Goal: Task Accomplishment & Management: Use online tool/utility

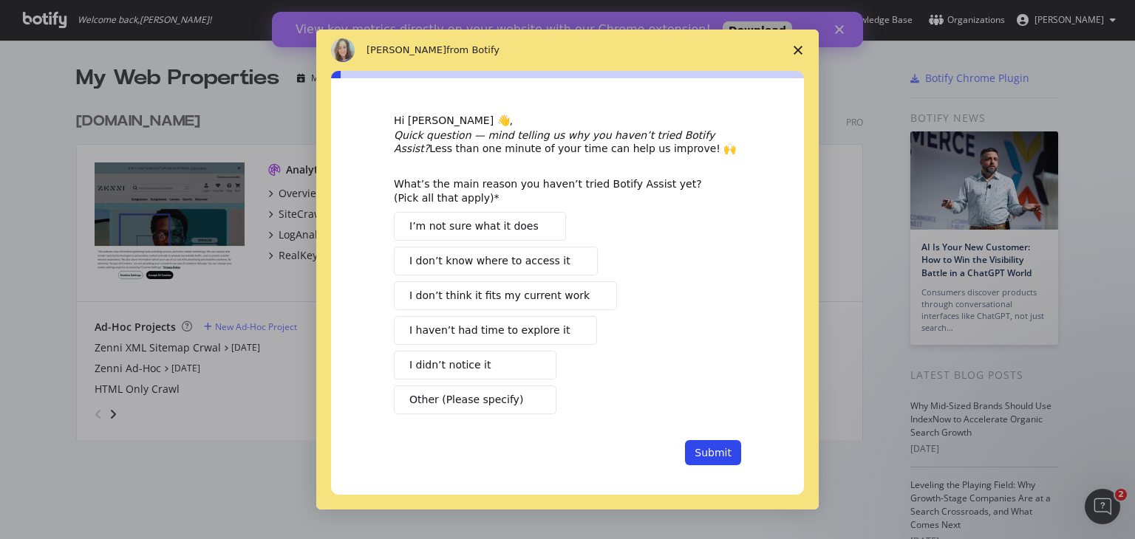
click at [795, 47] on polygon "Close survey" at bounding box center [798, 50] width 9 height 9
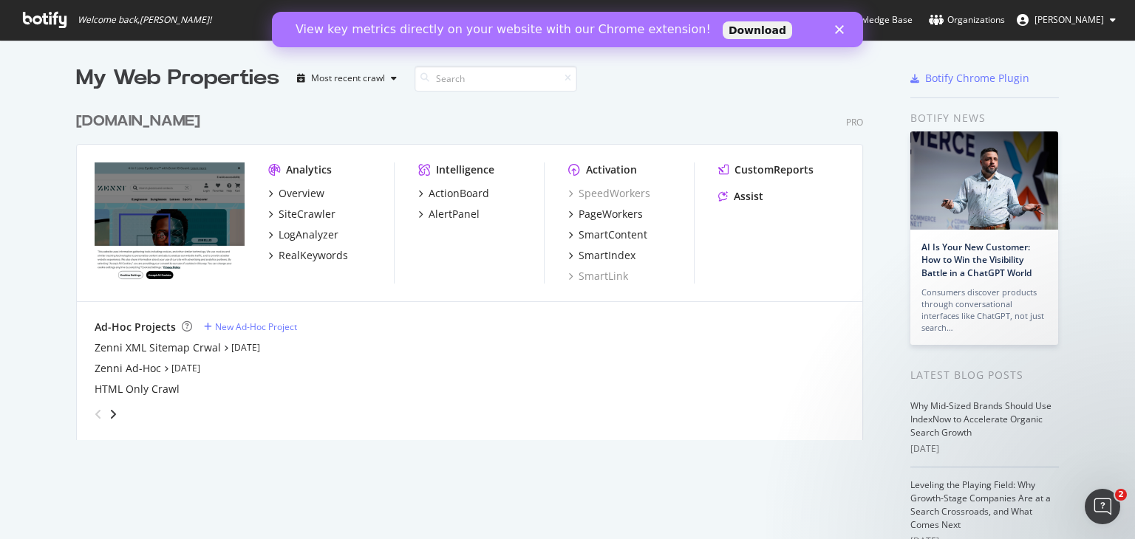
click at [841, 30] on polygon "Close" at bounding box center [839, 29] width 9 height 9
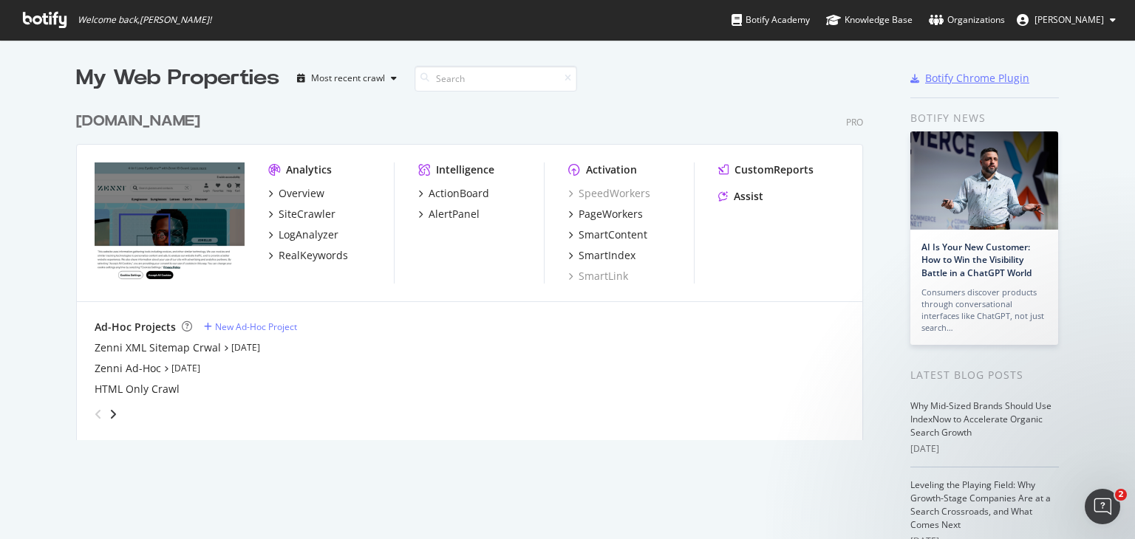
click at [966, 72] on div "Botify Chrome Plugin" at bounding box center [977, 78] width 104 height 15
click at [301, 194] on div "Overview" at bounding box center [302, 193] width 46 height 15
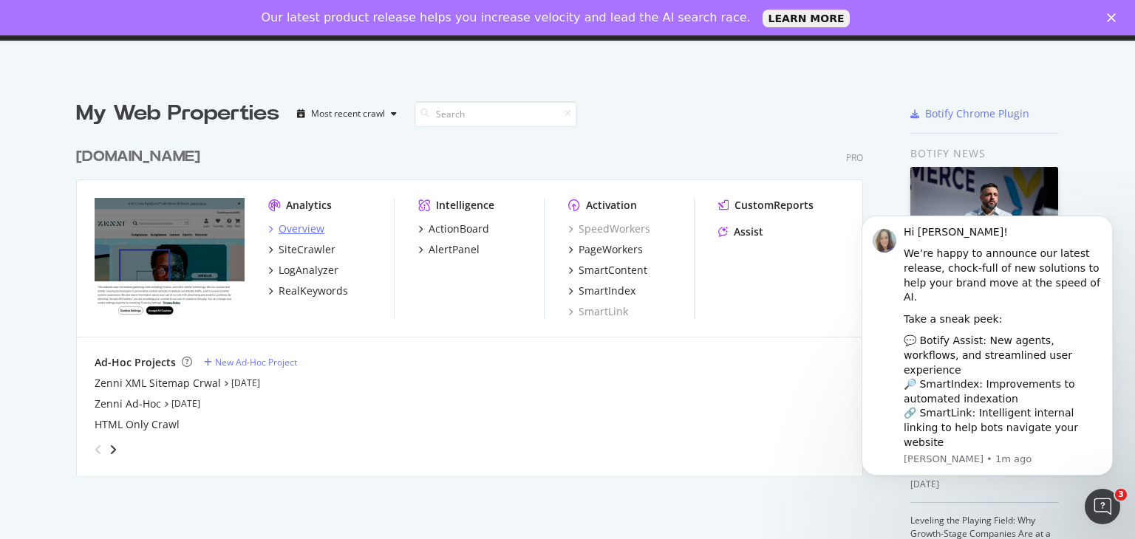
click at [292, 229] on div "Overview" at bounding box center [302, 229] width 46 height 15
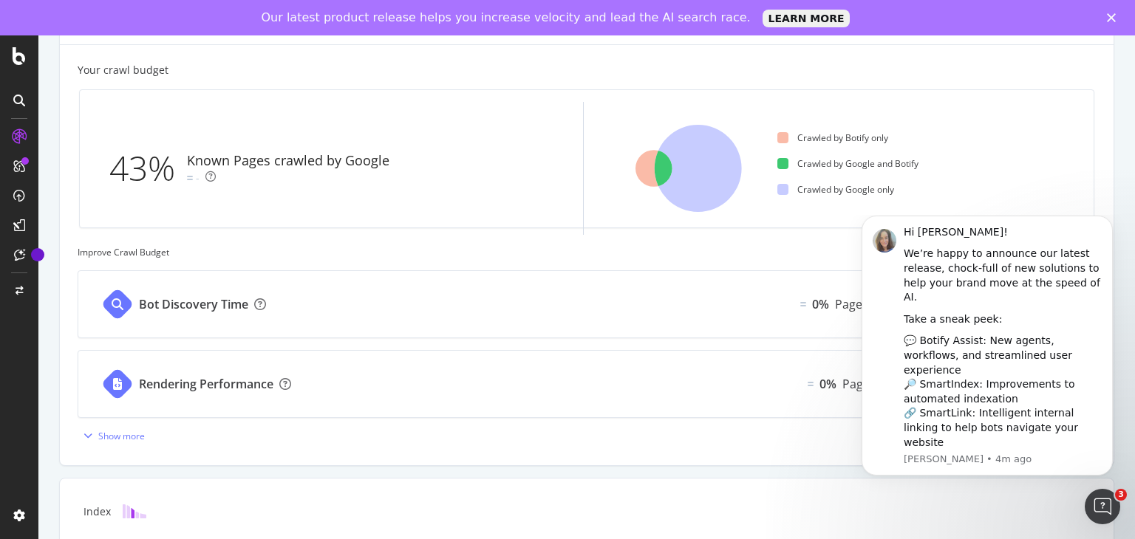
scroll to position [606, 0]
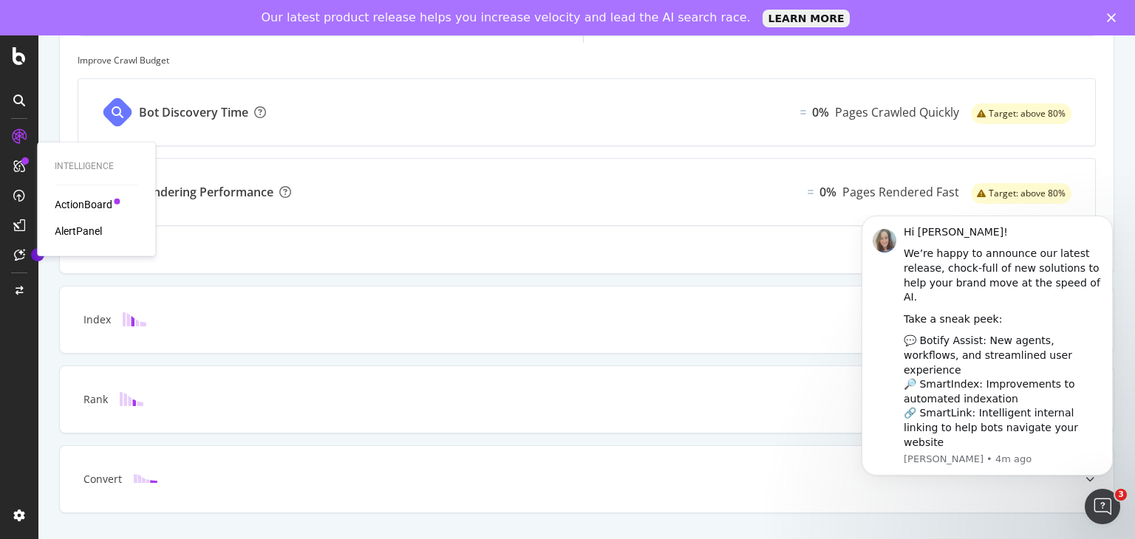
click at [75, 201] on div "ActionBoard" at bounding box center [84, 204] width 58 height 15
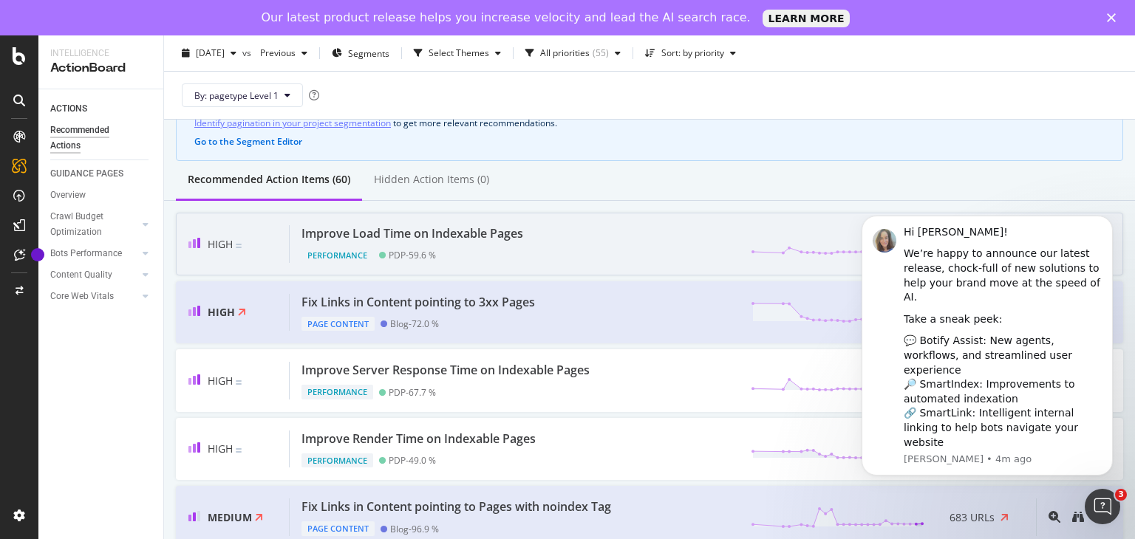
scroll to position [86, 0]
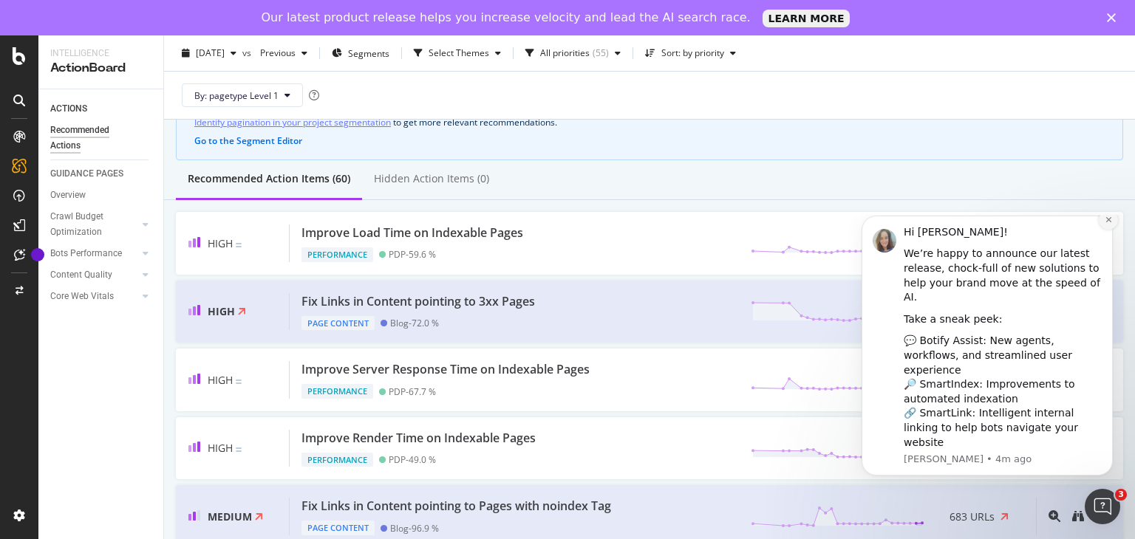
click at [1108, 224] on icon "Dismiss notification" at bounding box center [1109, 220] width 8 height 8
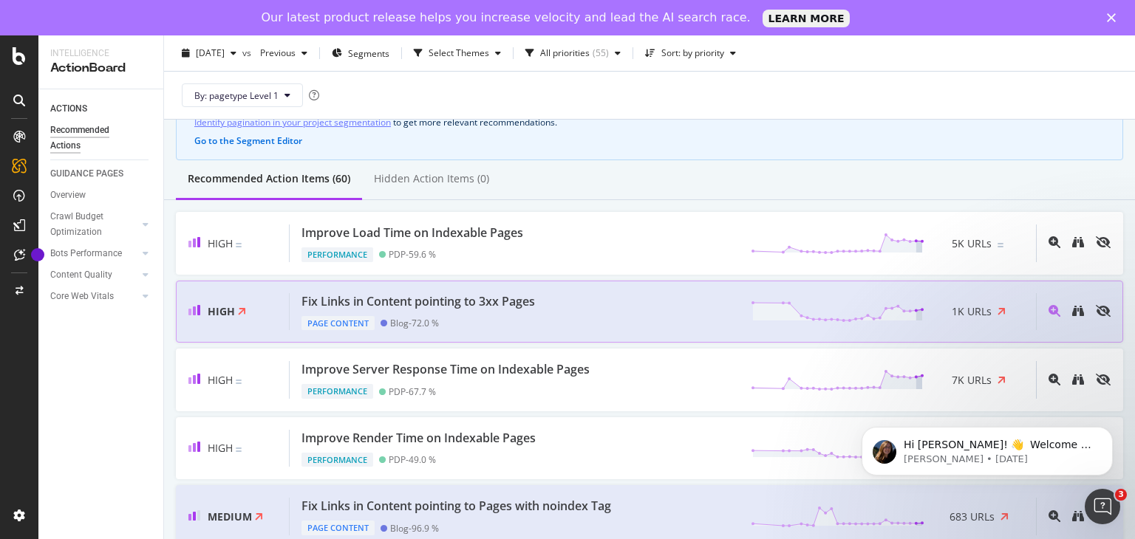
click at [667, 318] on div "Fix Links in Content pointing to 3xx Pages Page Content Blog - 72.0 % 1K URLs" at bounding box center [663, 312] width 746 height 38
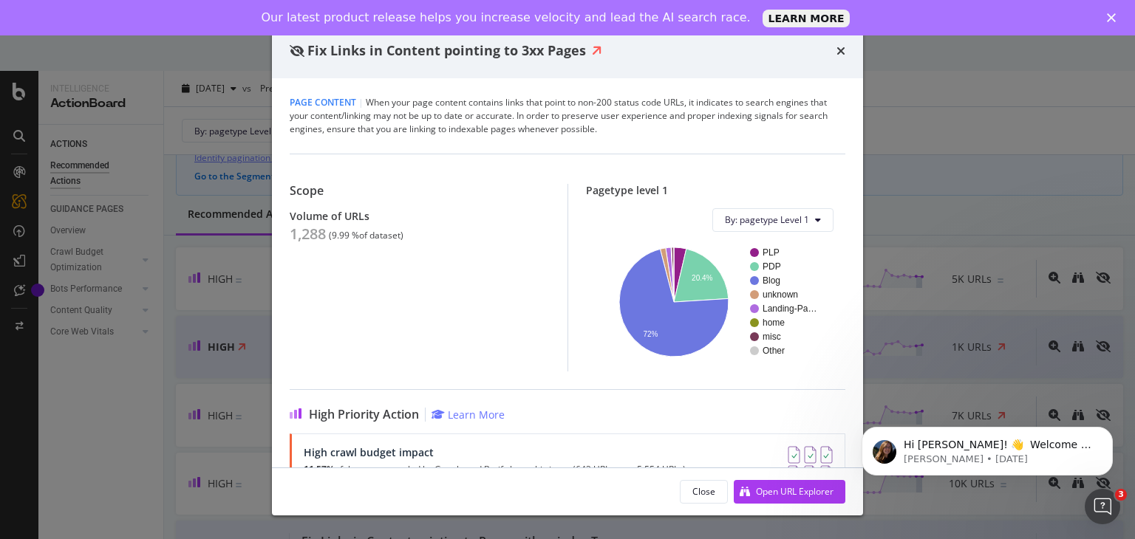
click at [593, 394] on div "High Priority Action Learn More High crawl budget impact 11.57% of the pages cr…" at bounding box center [568, 442] width 556 height 106
click at [750, 282] on circle "A chart." at bounding box center [754, 280] width 9 height 9
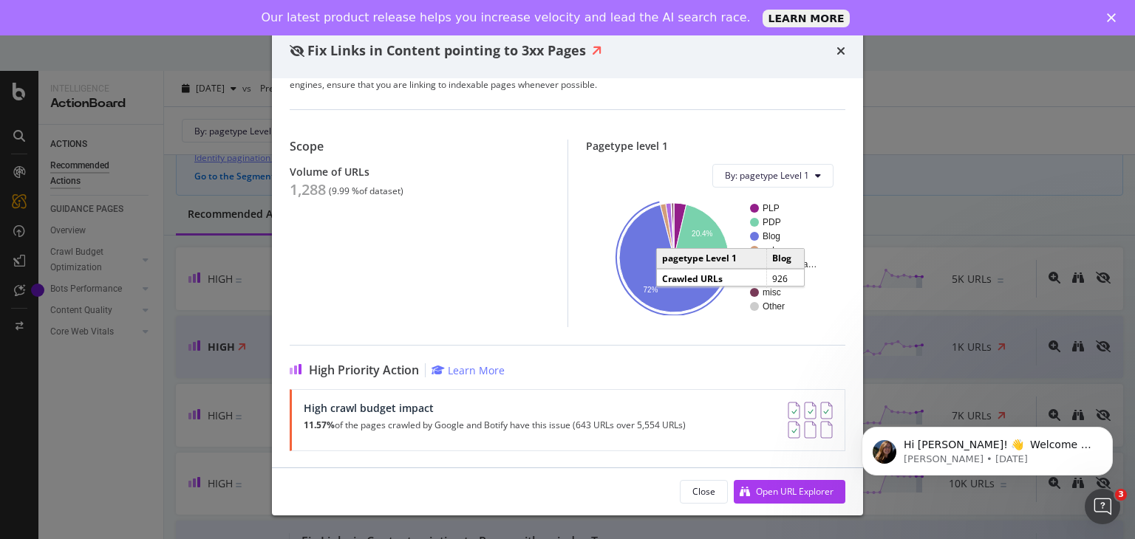
click at [845, 76] on div "Fix Links in Content pointing to 3xx Pages" at bounding box center [567, 51] width 591 height 55
click at [839, 53] on icon "times" at bounding box center [840, 51] width 9 height 12
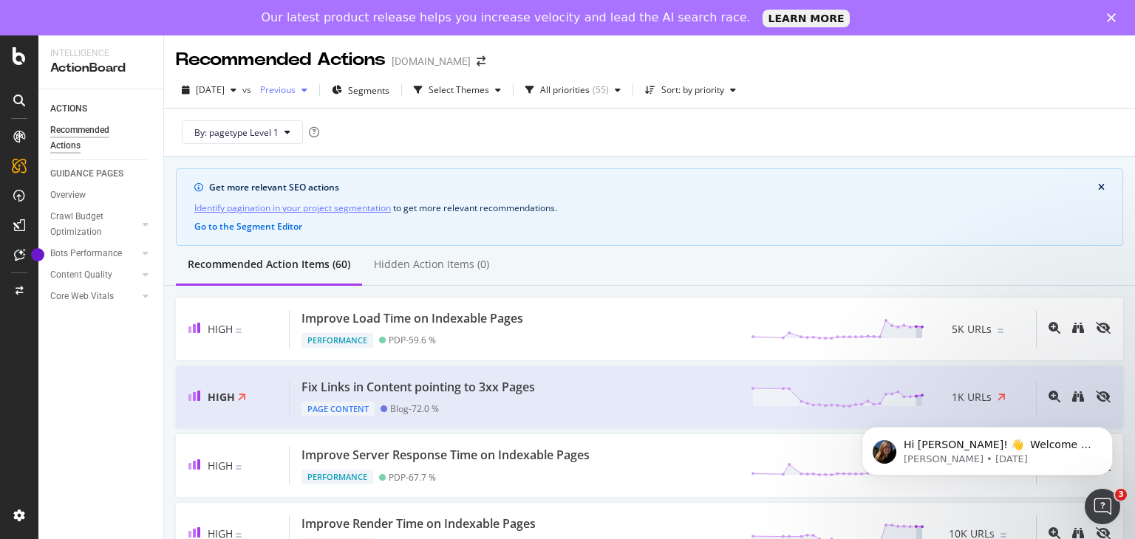
click at [313, 101] on div "Previous" at bounding box center [283, 90] width 59 height 22
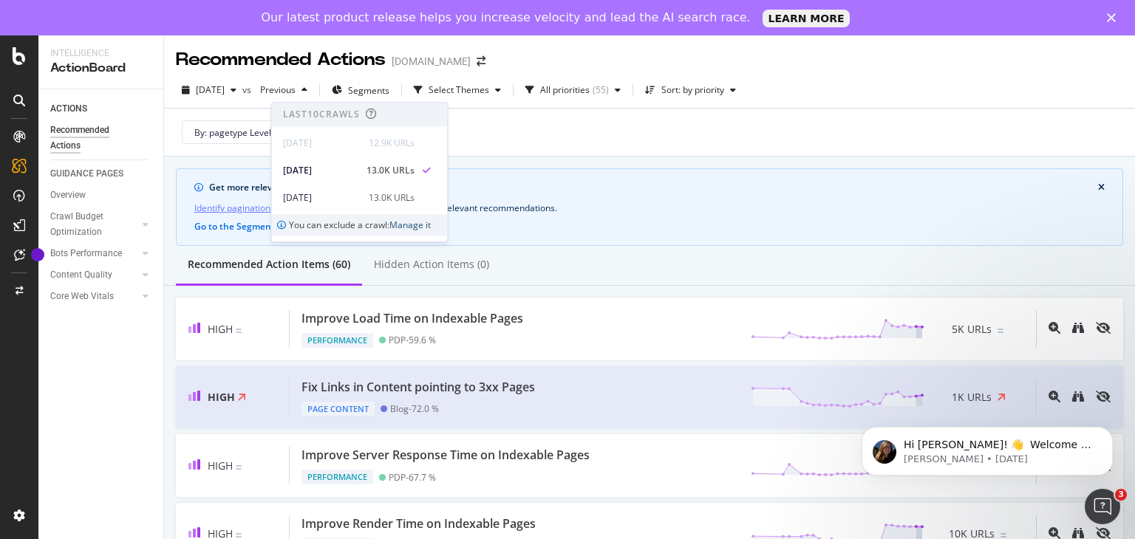
click at [416, 228] on link "Manage it" at bounding box center [409, 225] width 41 height 13
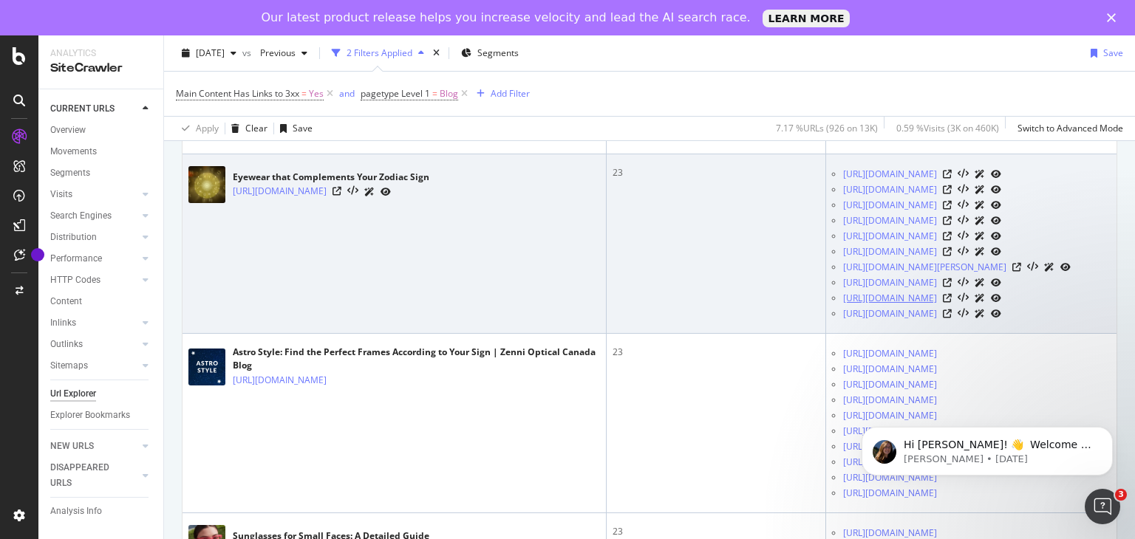
scroll to position [553, 0]
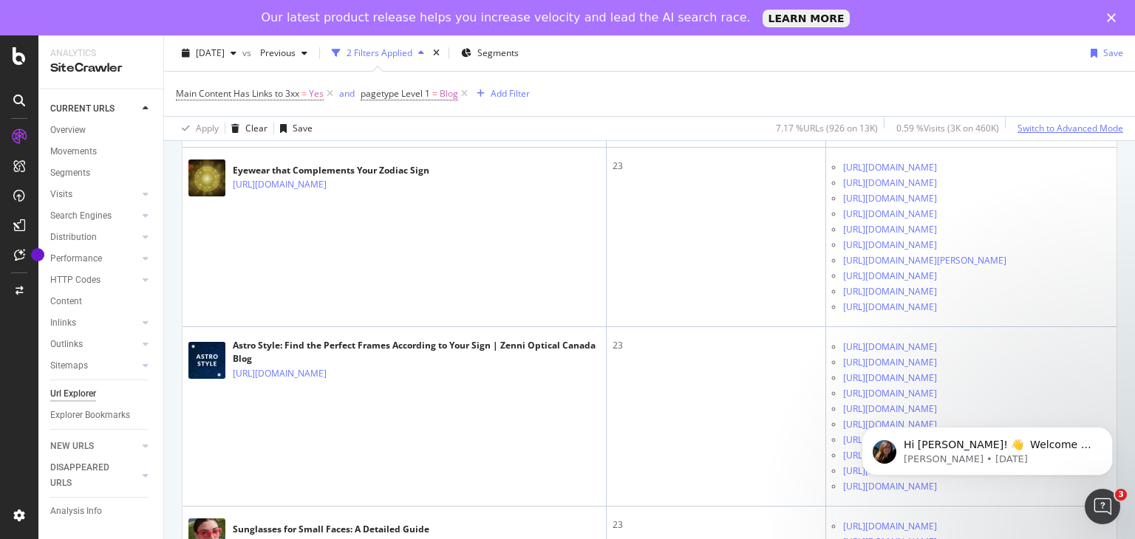
click at [1046, 131] on div "Switch to Advanced Mode" at bounding box center [1070, 128] width 106 height 13
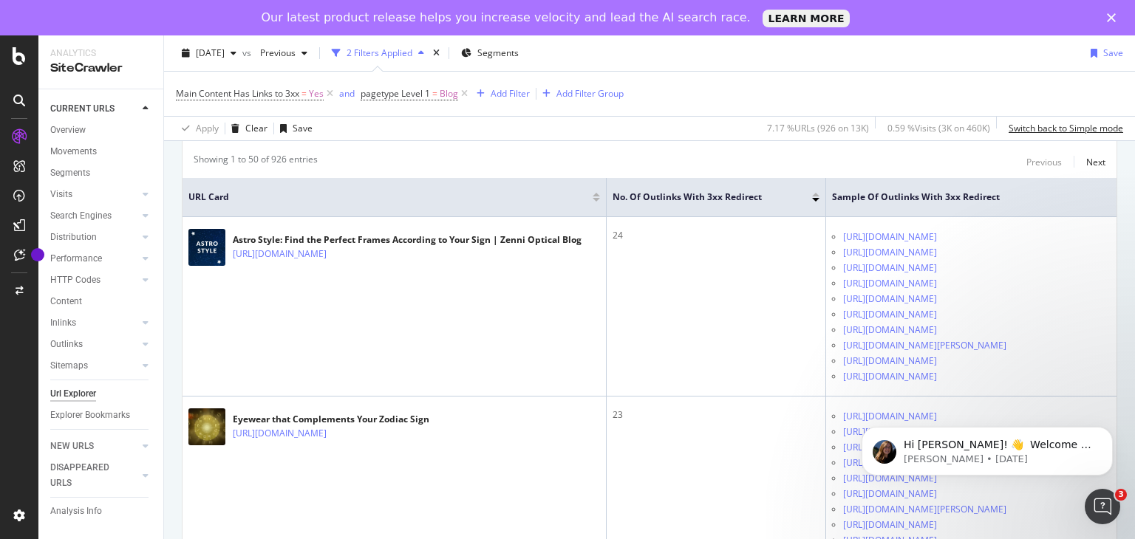
scroll to position [0, 6]
click at [1050, 128] on div "Switch back to Simple mode" at bounding box center [1066, 128] width 115 height 13
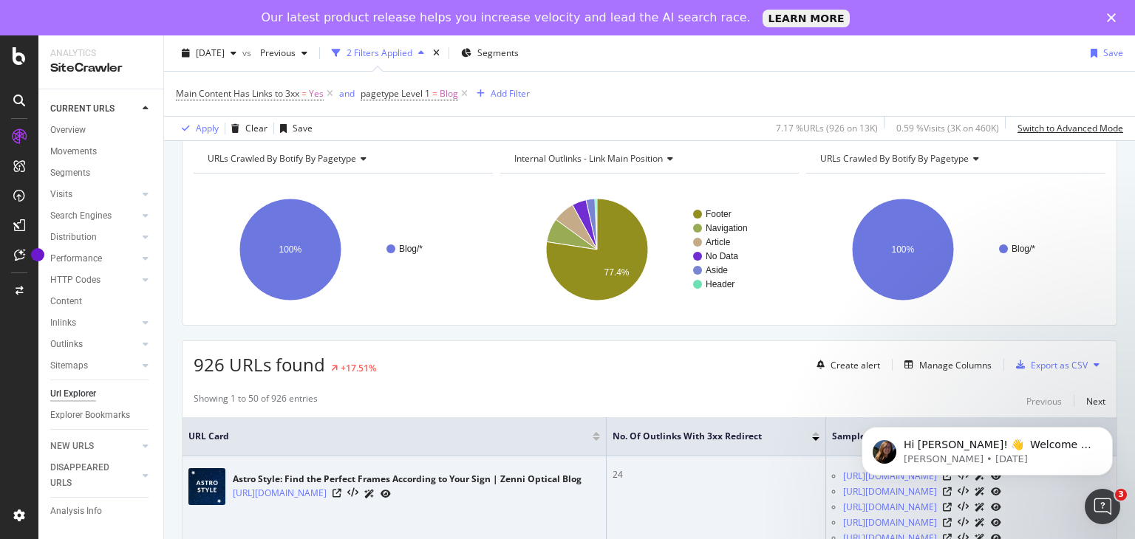
scroll to position [66, 0]
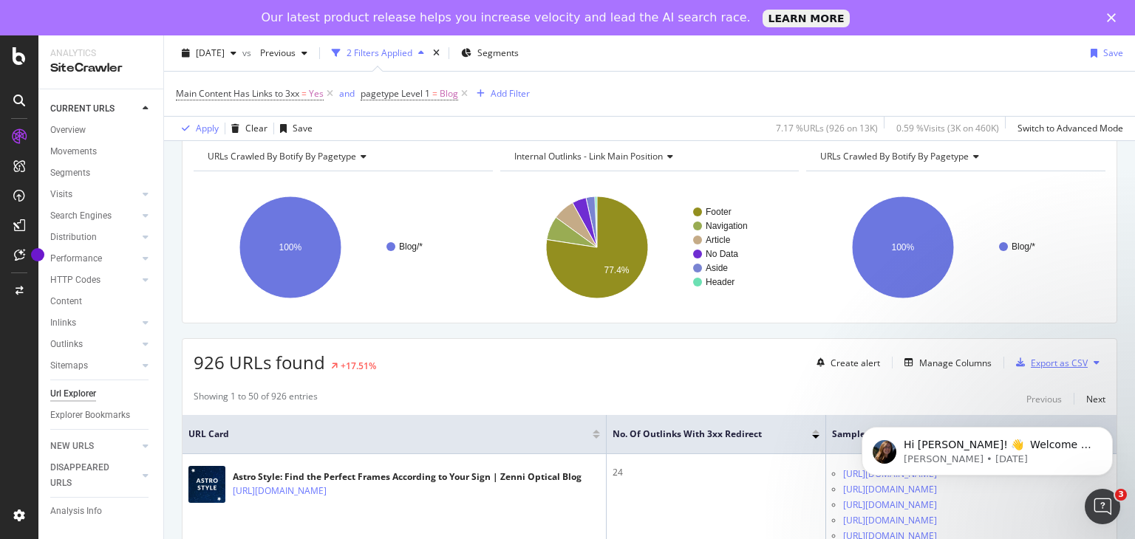
click at [1039, 364] on div "Export as CSV" at bounding box center [1059, 363] width 57 height 13
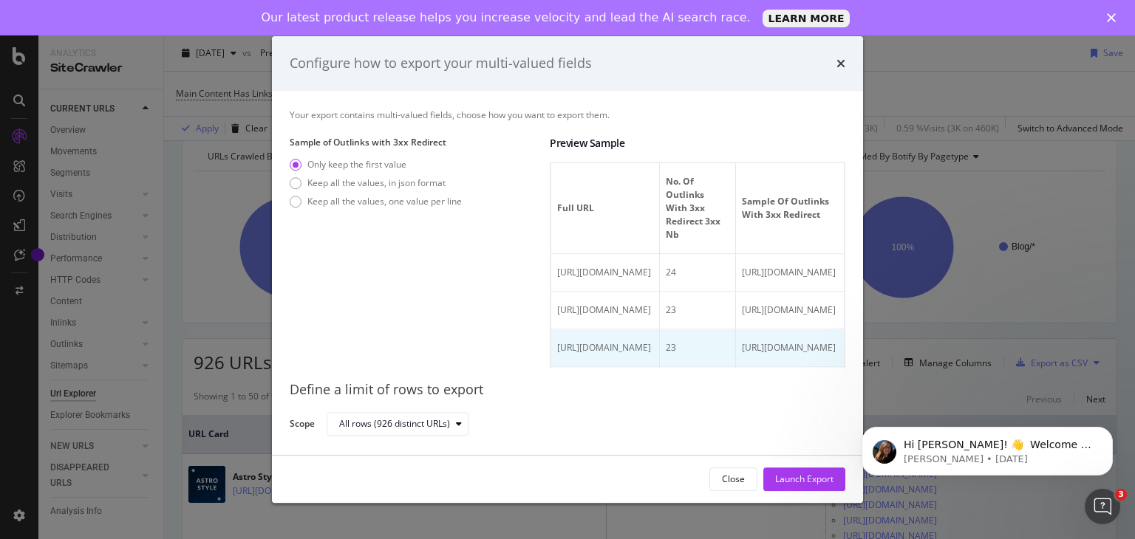
scroll to position [0, 272]
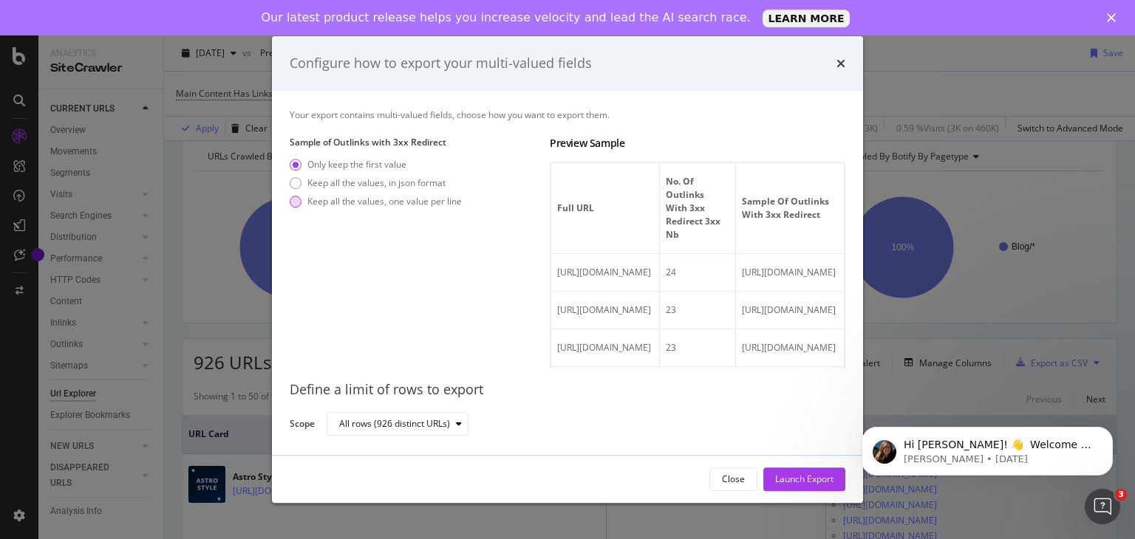
click at [298, 201] on div "modal" at bounding box center [296, 202] width 12 height 12
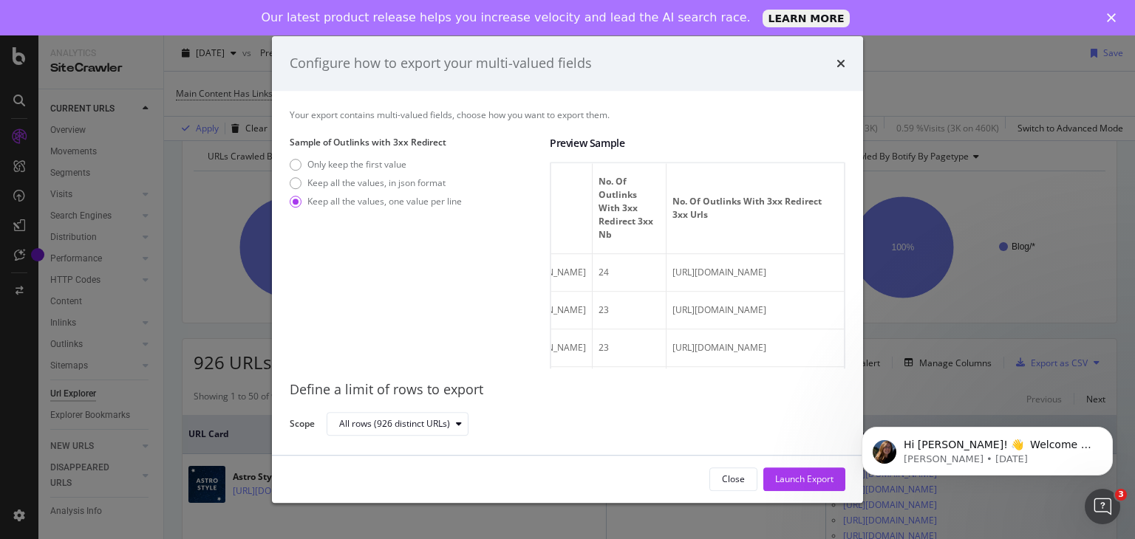
scroll to position [0, 230]
click at [839, 61] on icon "times" at bounding box center [840, 64] width 9 height 12
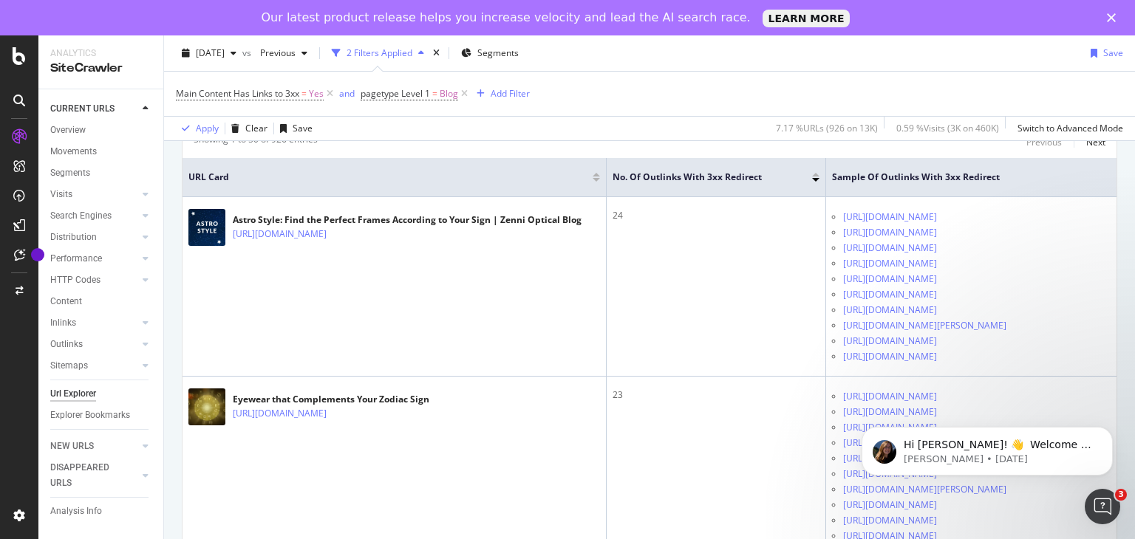
scroll to position [325, 0]
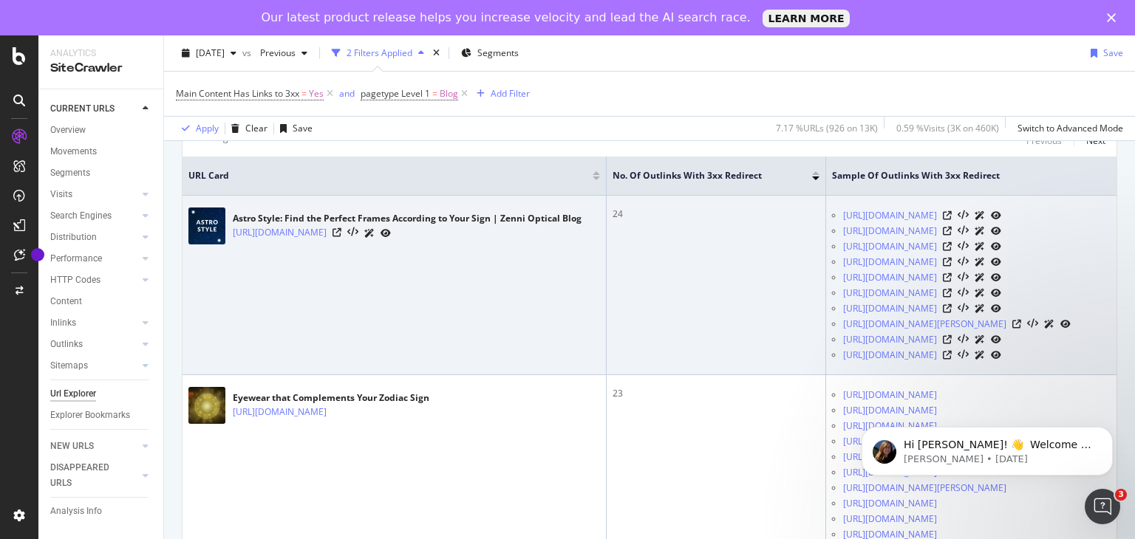
click at [1001, 227] on icon at bounding box center [996, 231] width 10 height 9
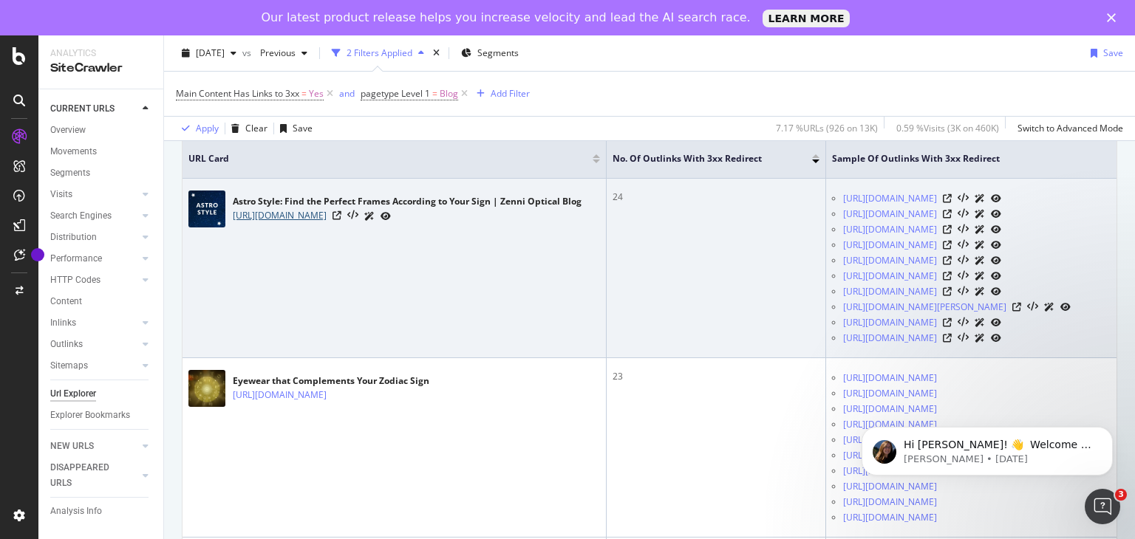
scroll to position [341, 0]
drag, startPoint x: 481, startPoint y: 246, endPoint x: 223, endPoint y: 228, distance: 258.5
click at [223, 228] on div "Astro Style: Find the Perfect Frames According to Your Sign | Zenni Optical Blo…" at bounding box center [394, 209] width 412 height 37
copy link "https://www.zennioptical.com/blog/astro-style-when-it-comes-to-finding-a-frame-…"
click at [607, 311] on td "24" at bounding box center [716, 270] width 219 height 180
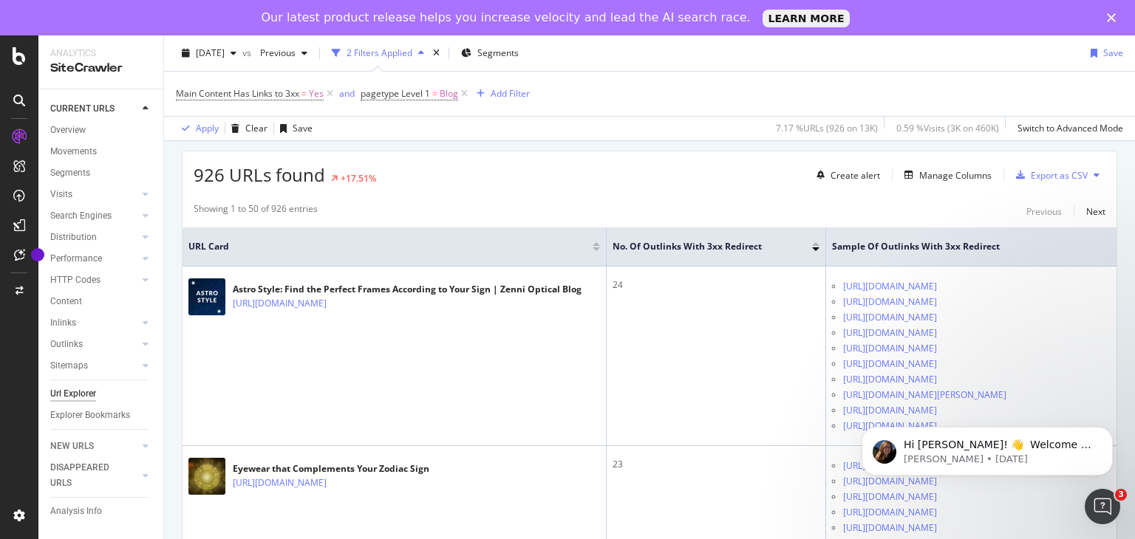
scroll to position [0, 0]
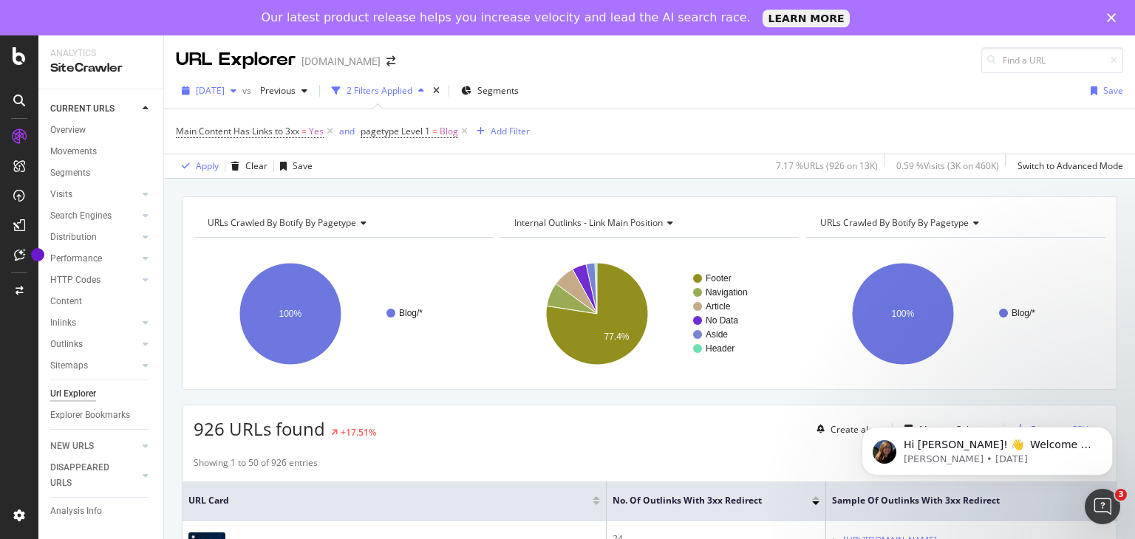
click at [242, 92] on div "button" at bounding box center [234, 90] width 18 height 9
click at [577, 61] on div "URL Explorer www.zennioptical.com" at bounding box center [649, 54] width 971 height 38
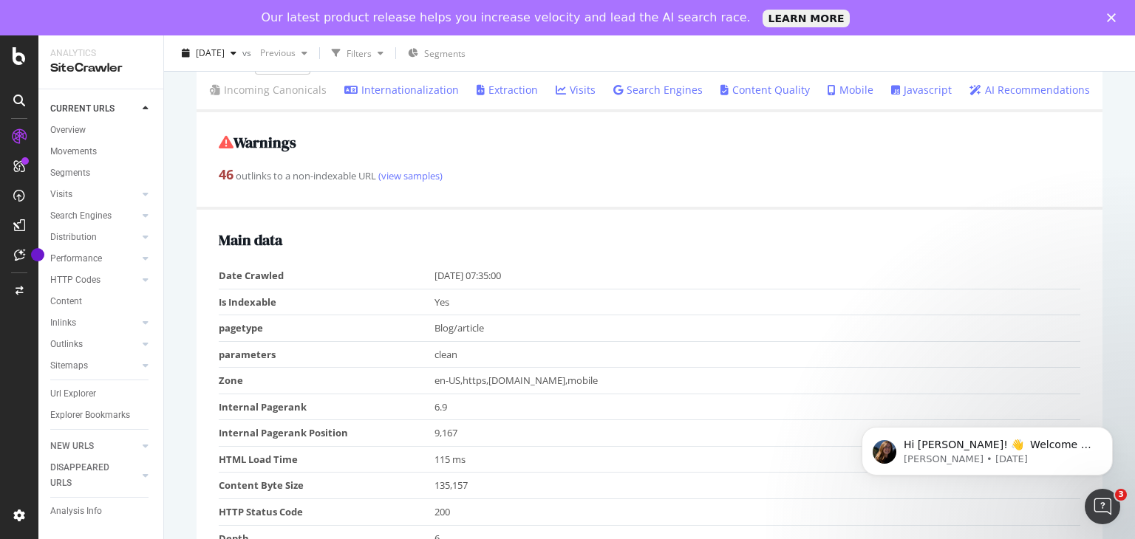
scroll to position [465, 0]
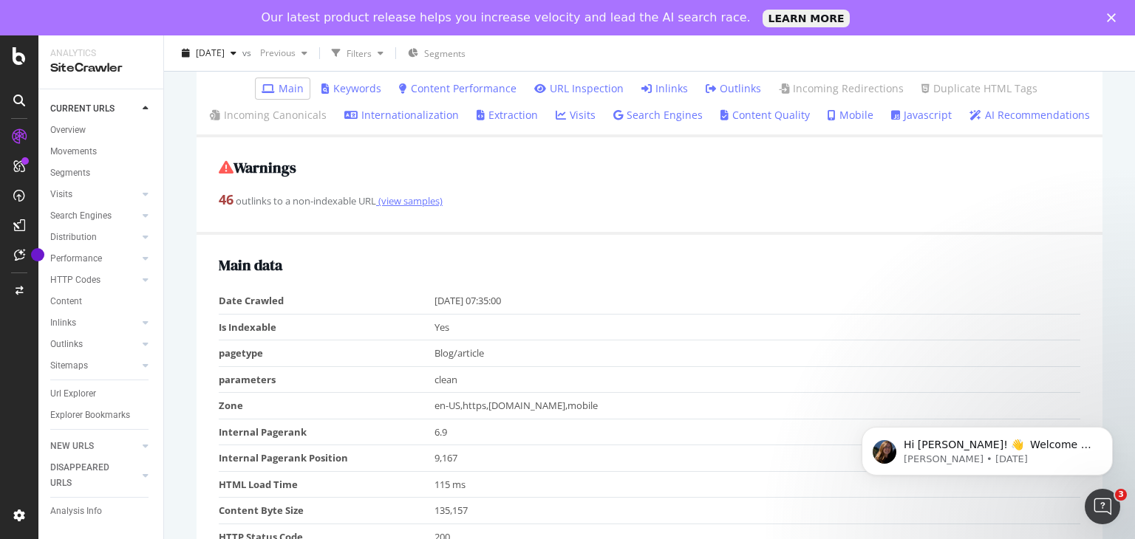
click at [425, 205] on link "(view samples)" at bounding box center [409, 200] width 66 height 13
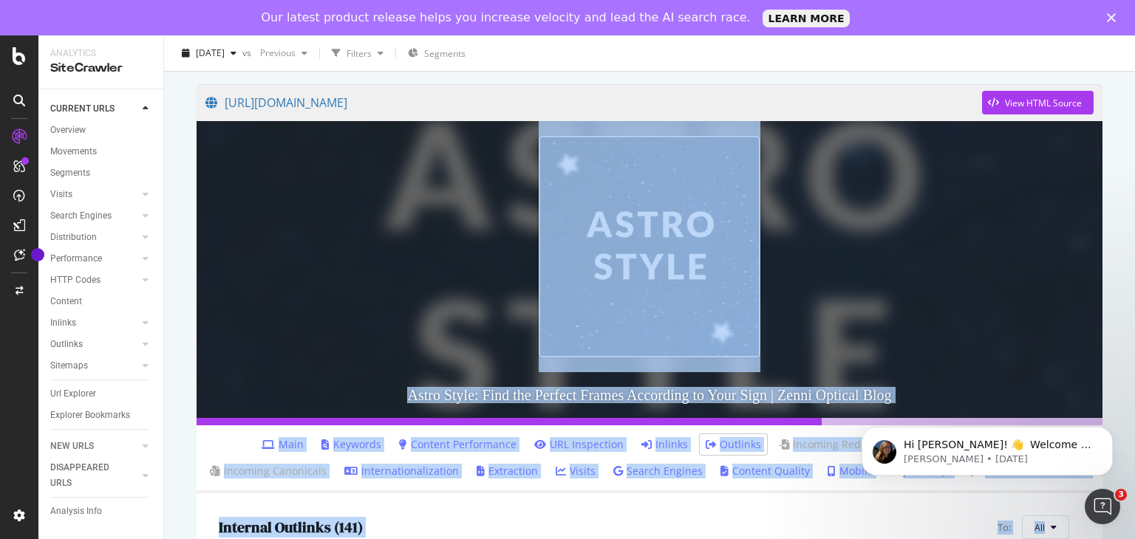
scroll to position [57, 0]
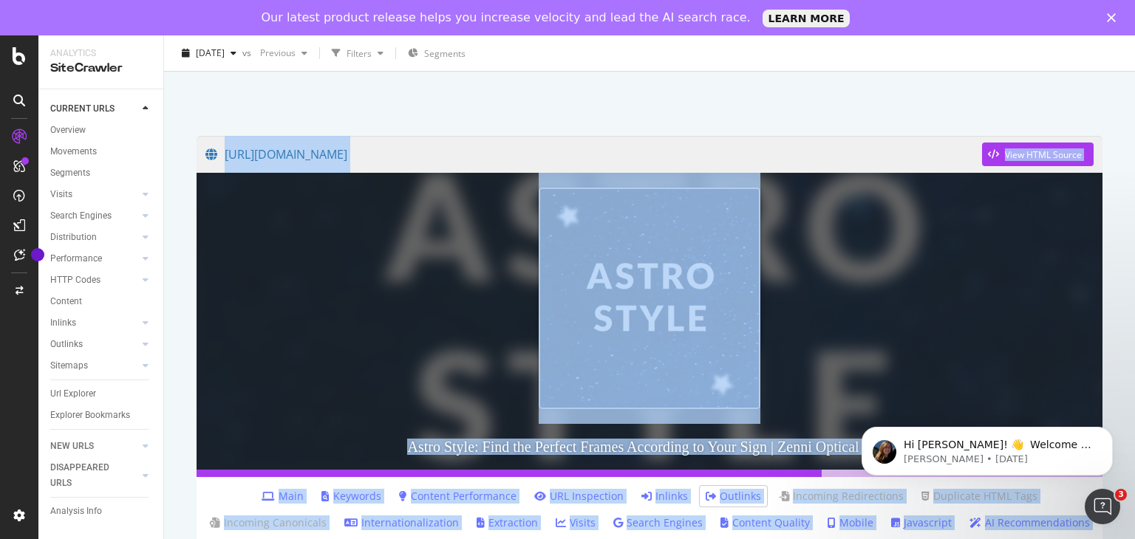
drag, startPoint x: 1134, startPoint y: 267, endPoint x: 1080, endPoint y: 81, distance: 194.6
click at [1080, 81] on div "URL Details www.zennioptical.com 2025 Aug. 8th vs Previous Filters Segments htt…" at bounding box center [649, 304] width 971 height 539
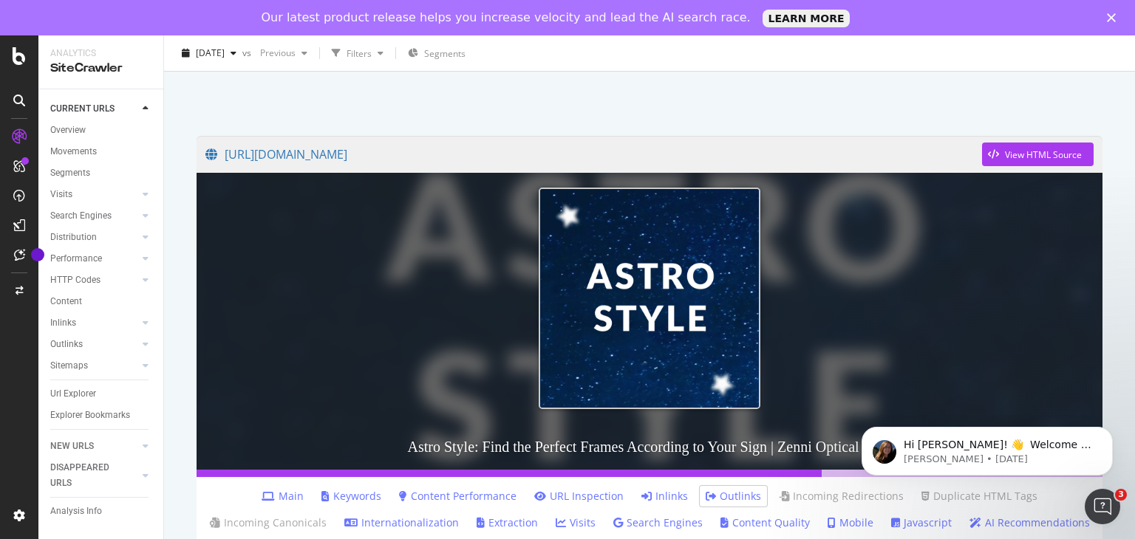
click at [923, 117] on div at bounding box center [649, 89] width 935 height 63
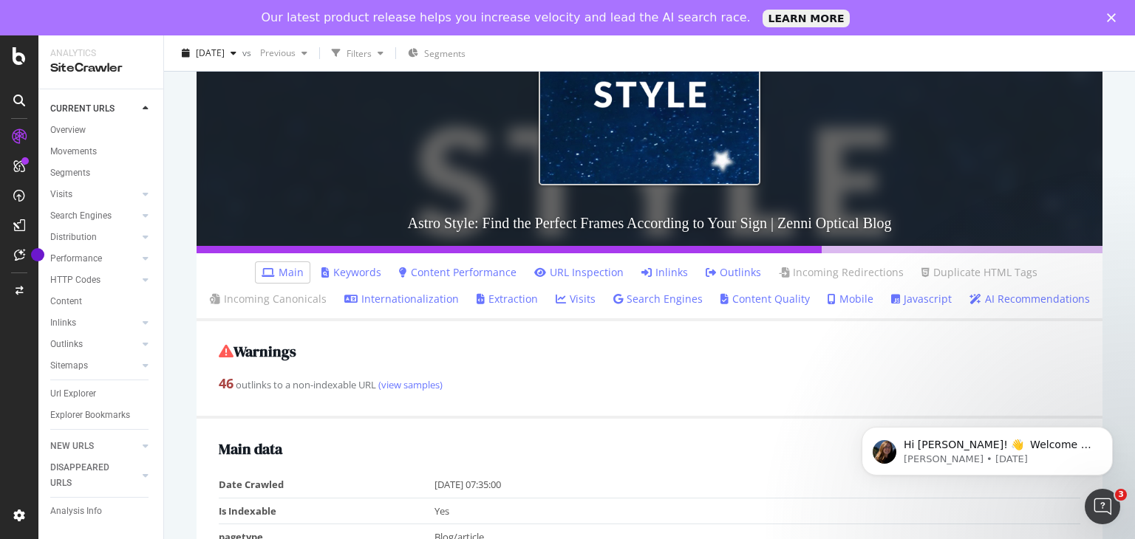
scroll to position [279, 0]
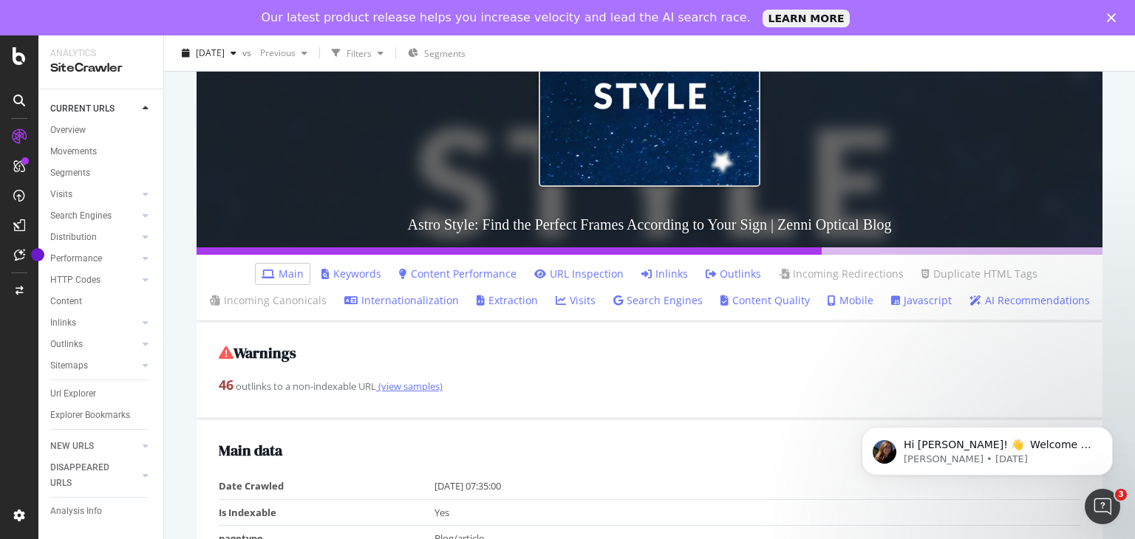
click at [432, 386] on link "(view samples)" at bounding box center [409, 386] width 66 height 13
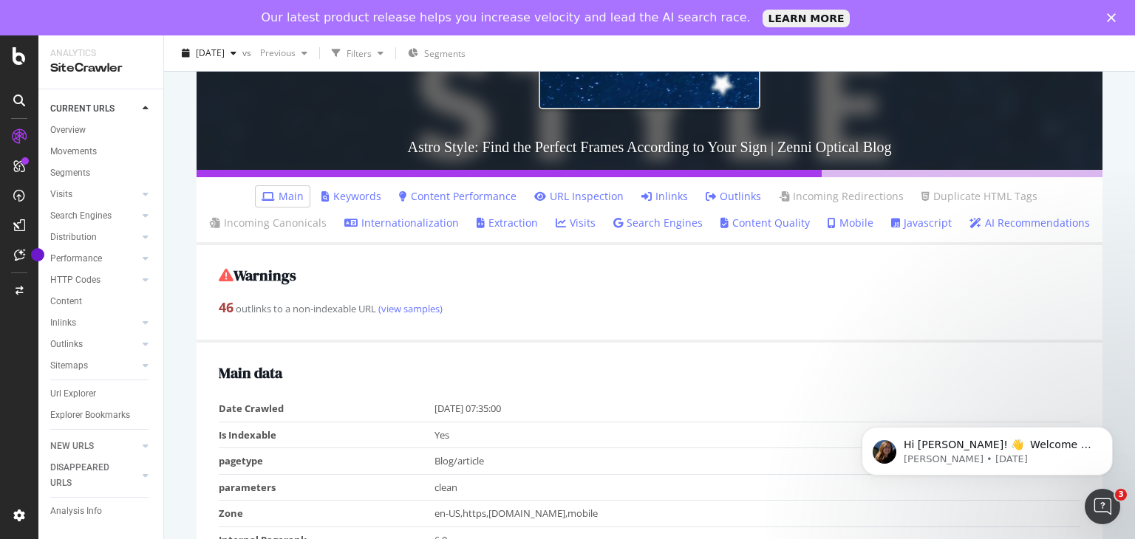
scroll to position [358, 0]
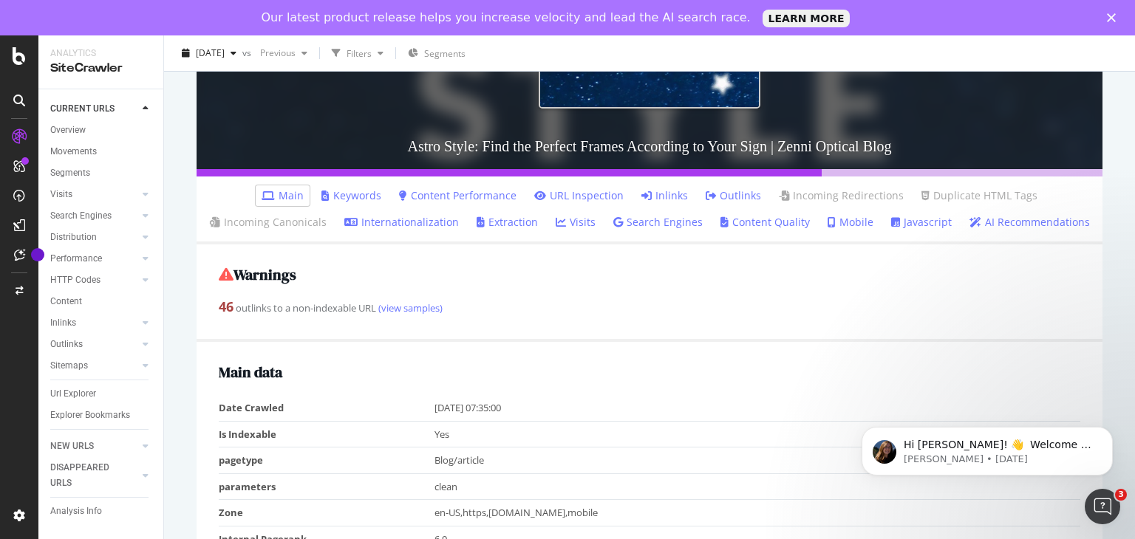
click at [461, 201] on link "Content Performance" at bounding box center [457, 195] width 117 height 15
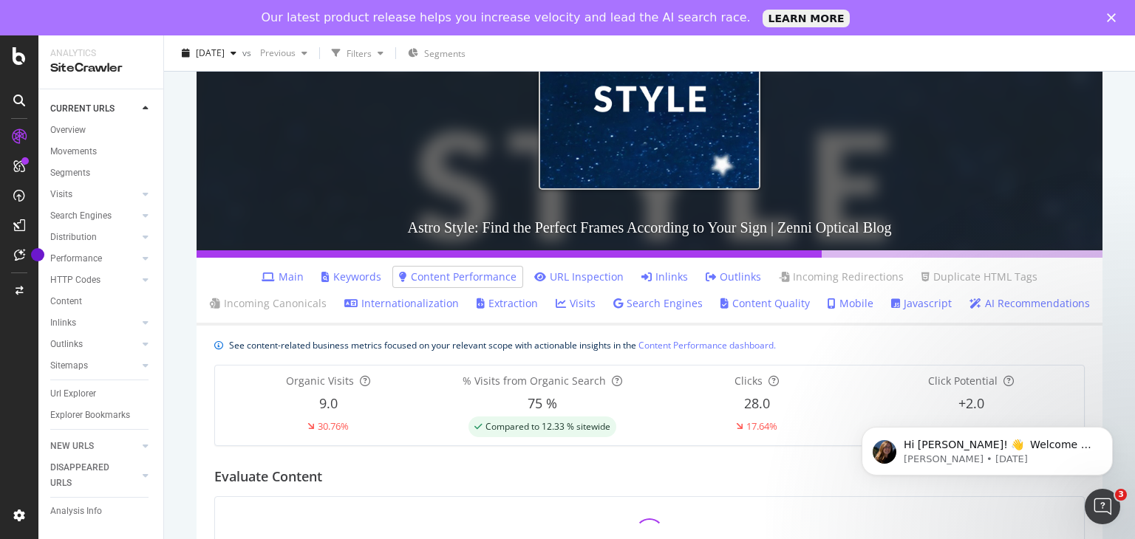
scroll to position [319, 0]
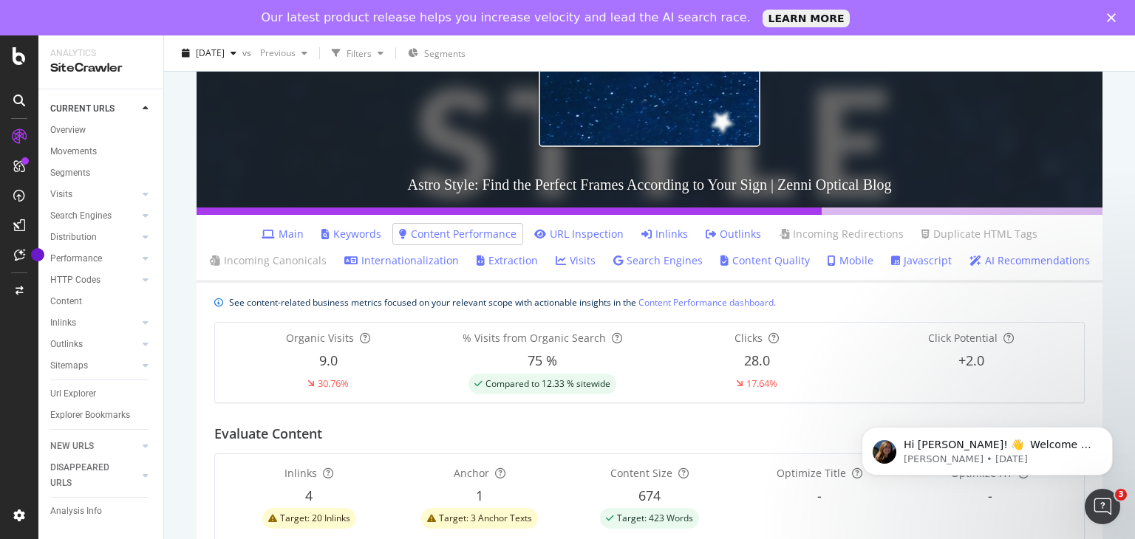
click at [643, 236] on icon at bounding box center [646, 234] width 10 height 10
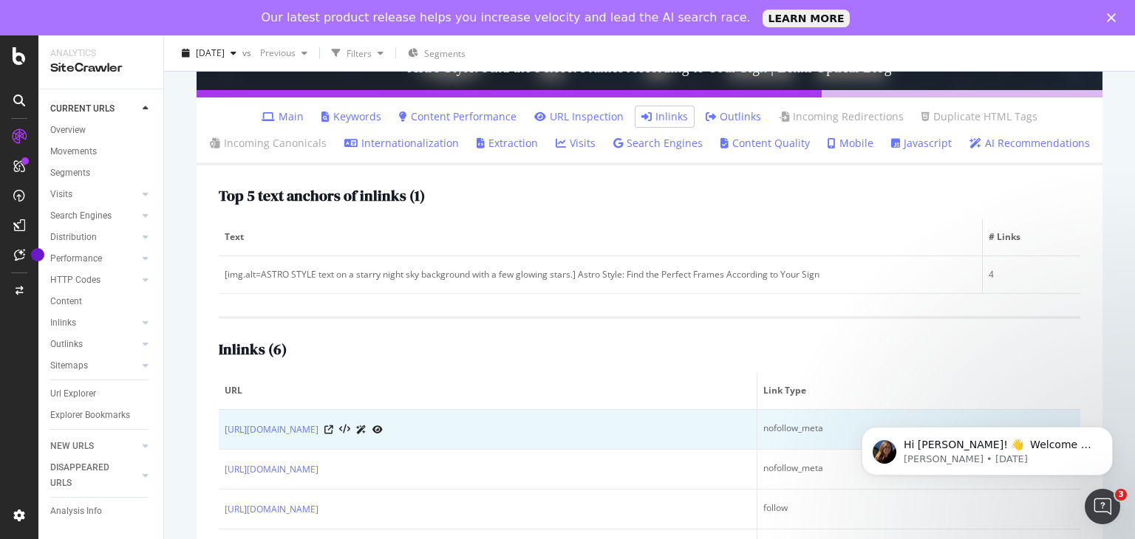
scroll to position [434, 0]
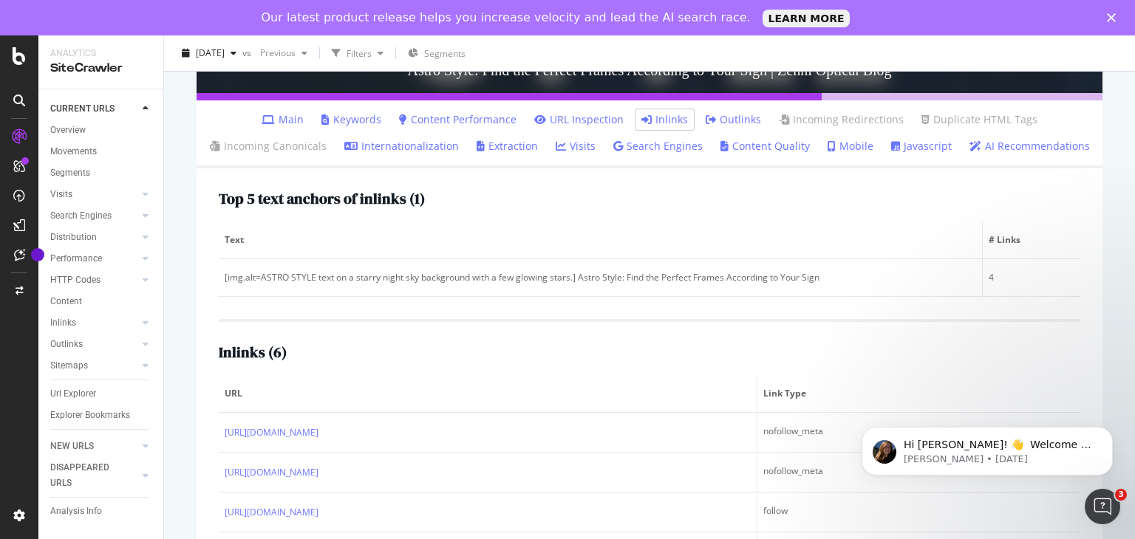
click at [709, 115] on icon at bounding box center [711, 120] width 10 height 10
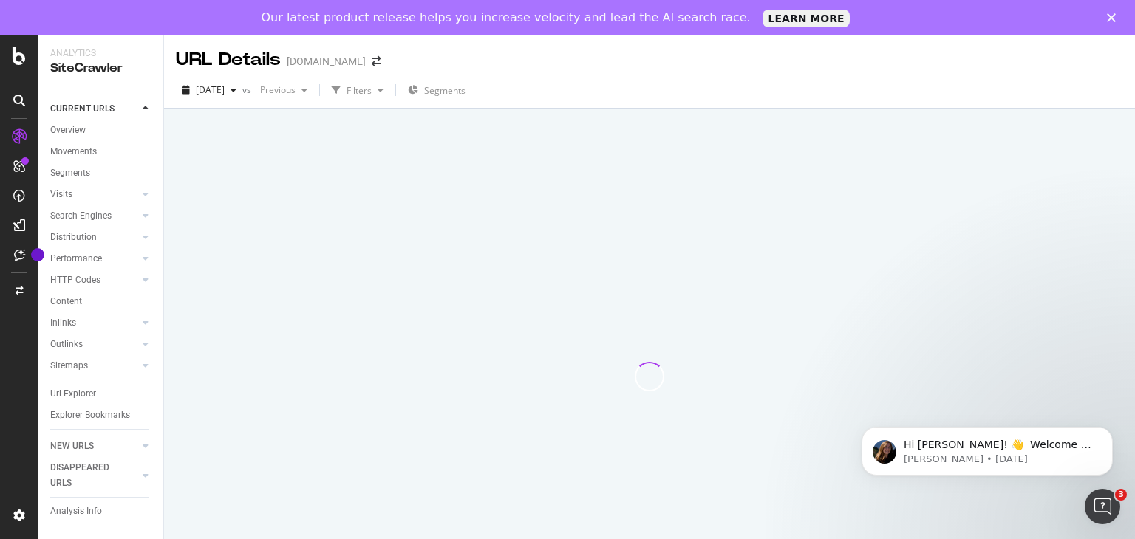
click at [709, 115] on div at bounding box center [649, 146] width 935 height 63
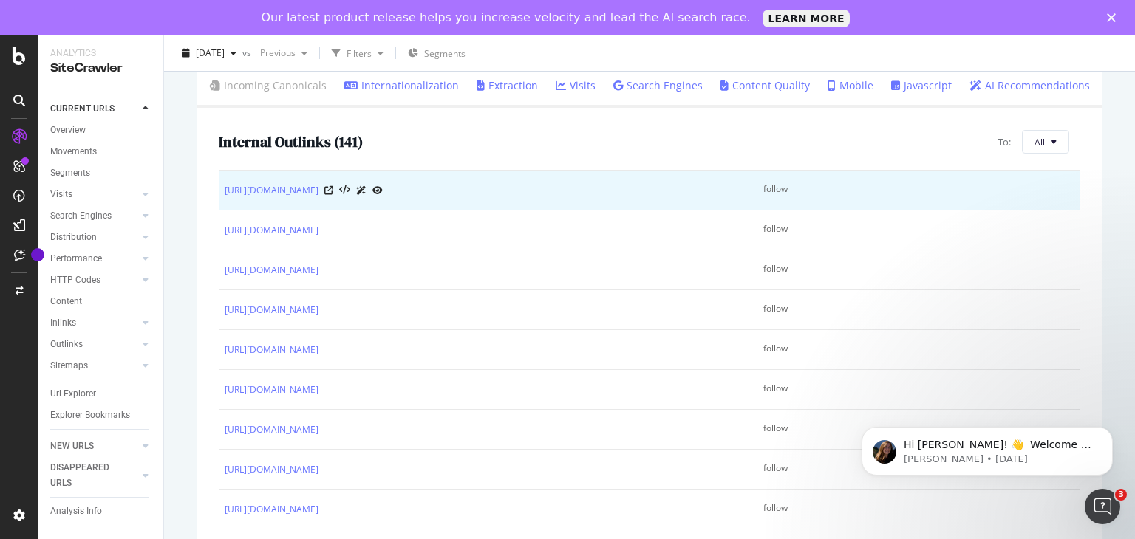
scroll to position [3241, 0]
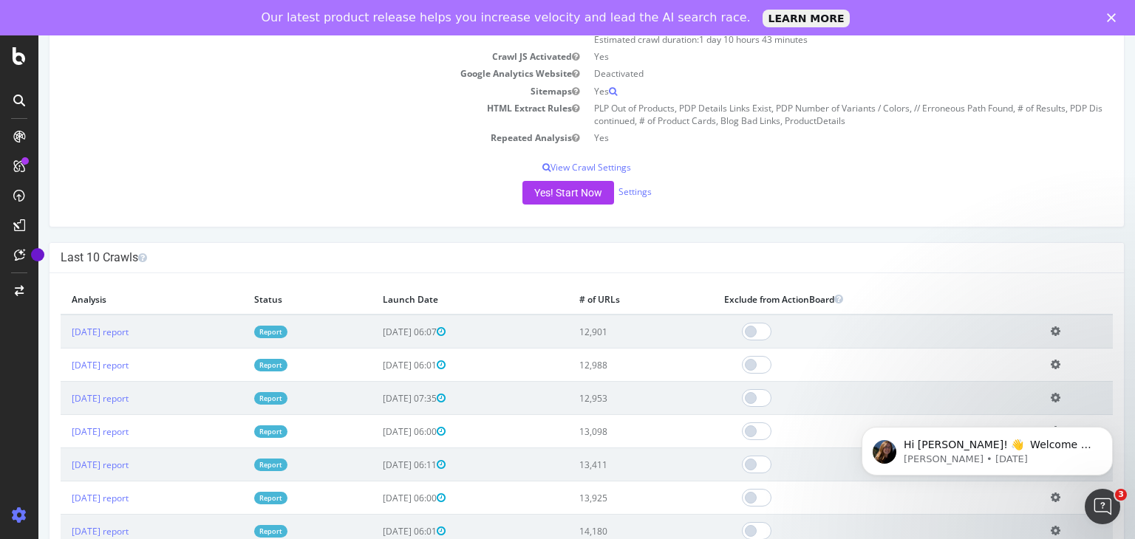
scroll to position [257, 0]
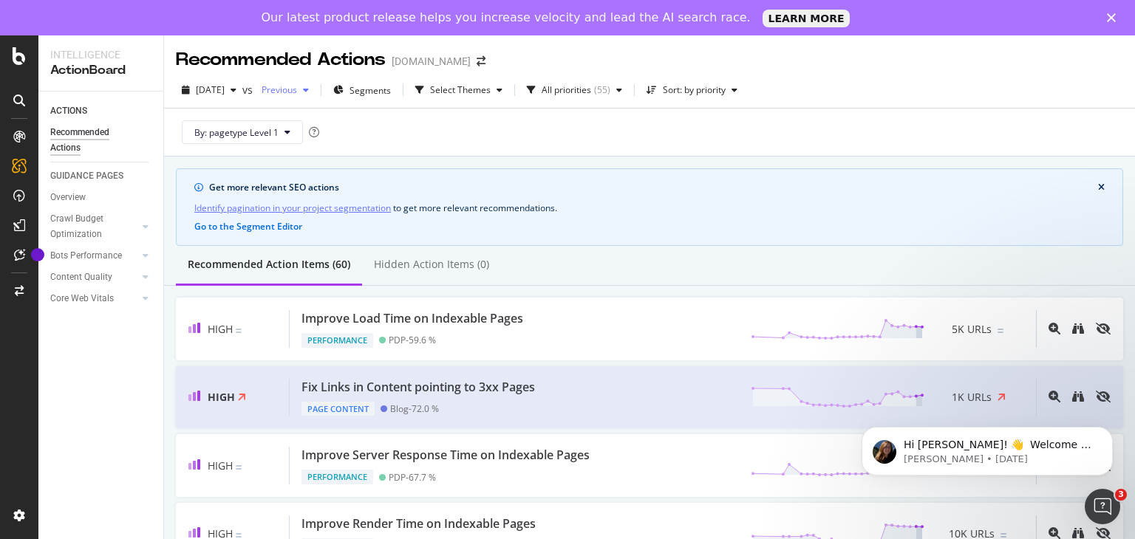
click at [297, 90] on span "Previous" at bounding box center [276, 89] width 41 height 13
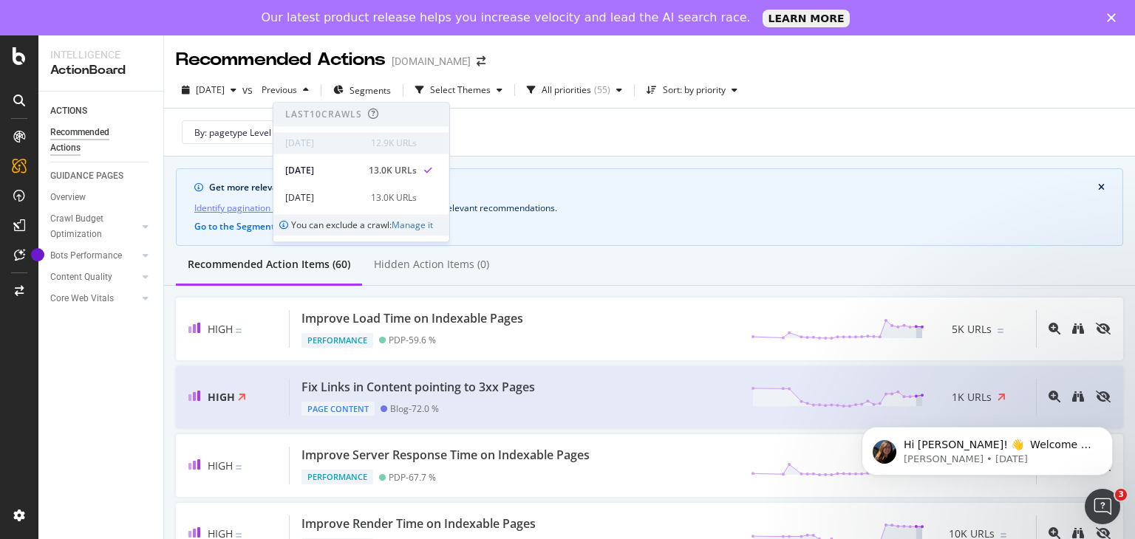
click at [308, 146] on div "[DATE]" at bounding box center [323, 143] width 77 height 13
click at [542, 144] on div "By: pagetype Level 1" at bounding box center [649, 132] width 947 height 47
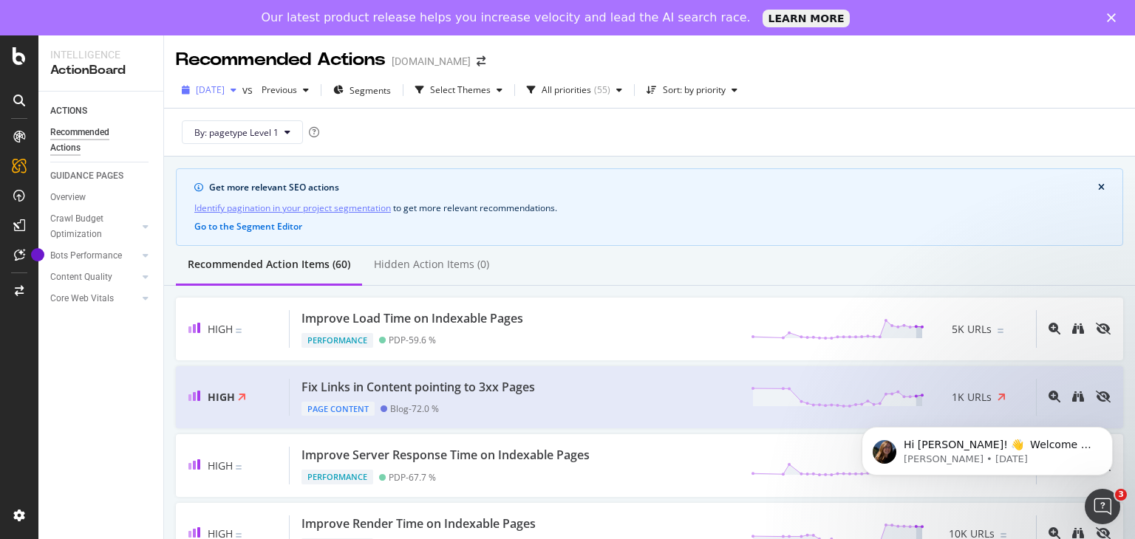
click at [242, 101] on button "[DATE]" at bounding box center [209, 90] width 66 height 24
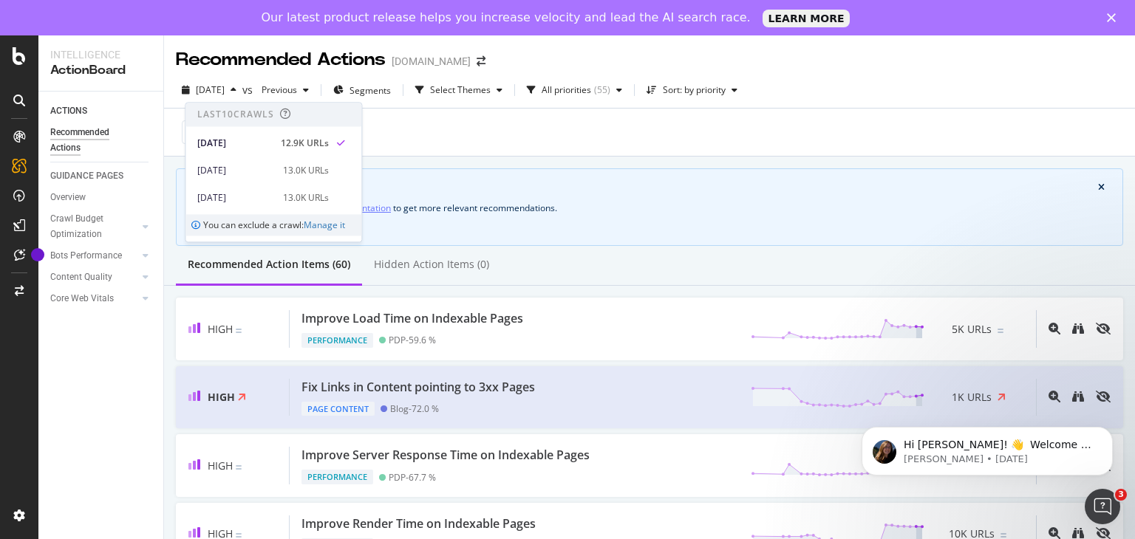
click at [276, 130] on div "[DATE] 12.9K URLs" at bounding box center [273, 139] width 176 height 27
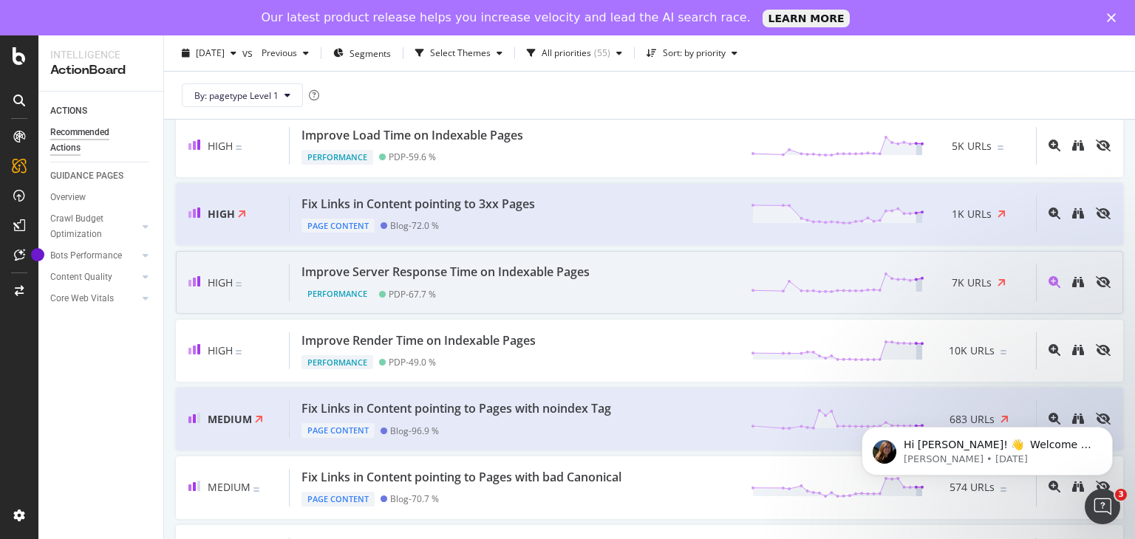
scroll to position [180, 0]
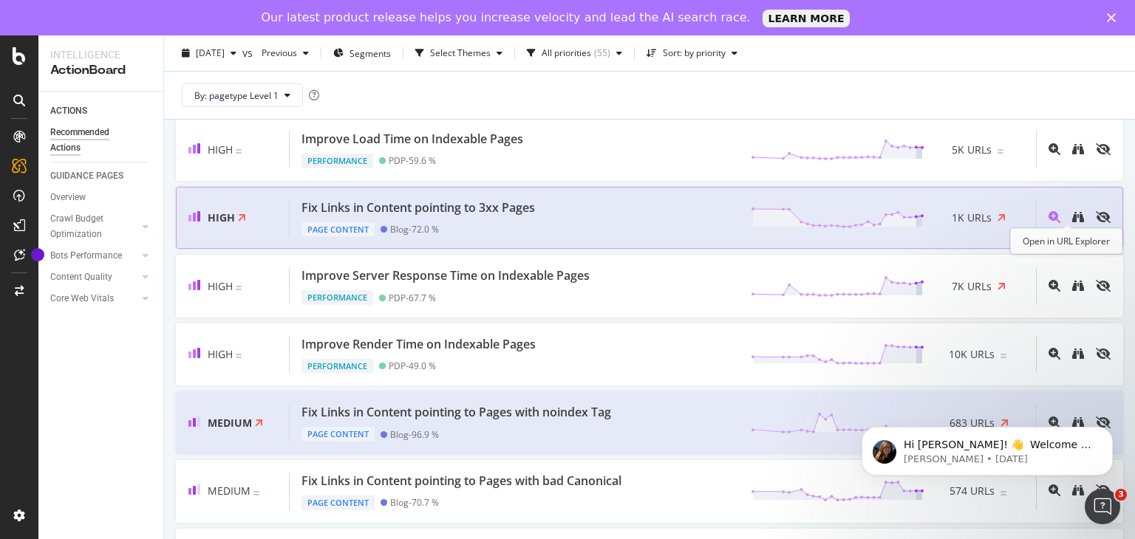
click at [1048, 223] on div at bounding box center [1054, 218] width 12 height 15
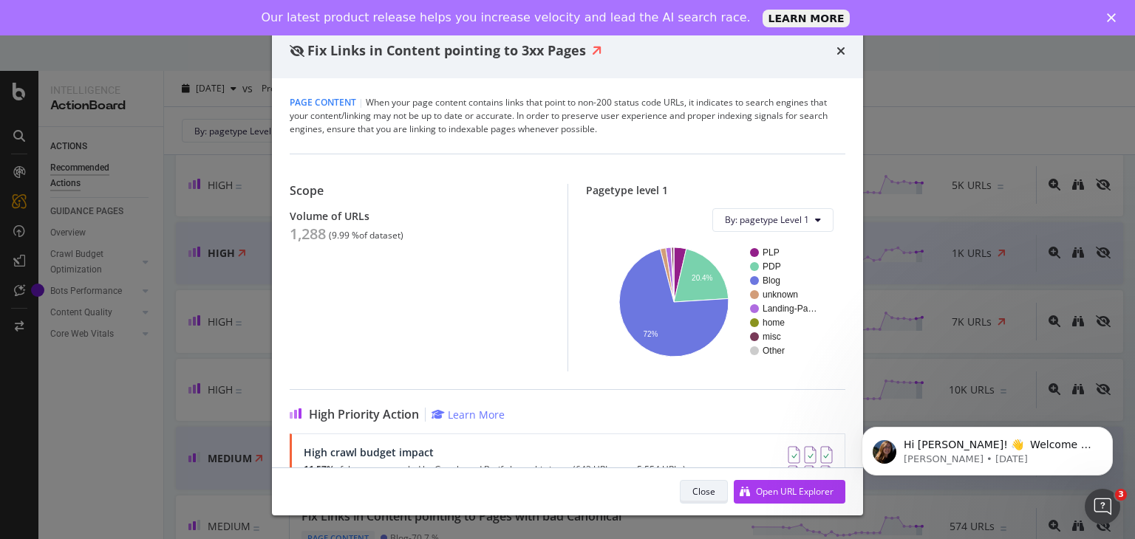
click at [712, 494] on div "Close" at bounding box center [703, 491] width 23 height 13
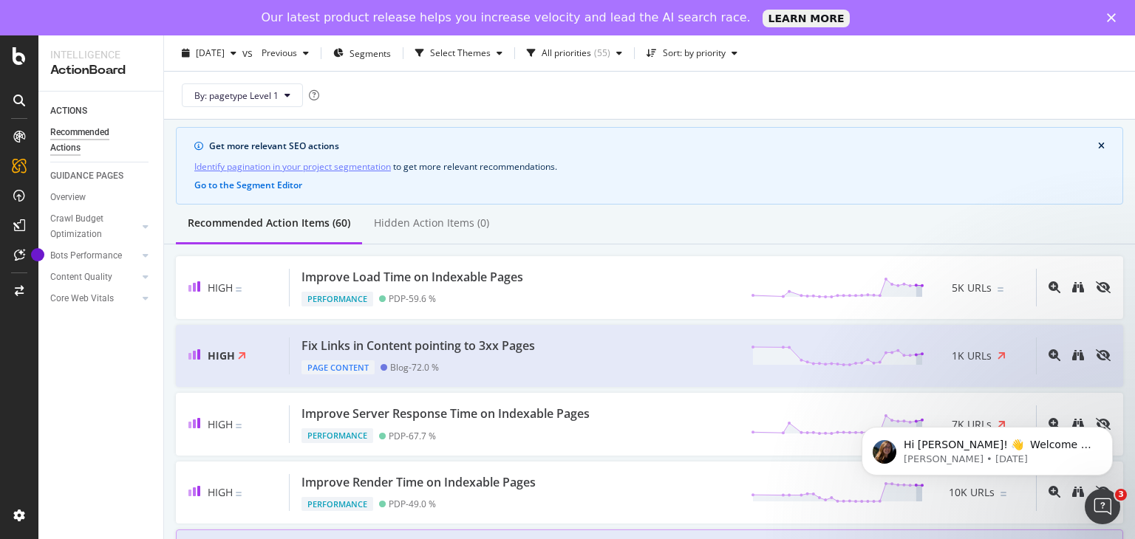
scroll to position [43, 0]
click at [258, 382] on div "High Fix Links in Content pointing to 3xx Pages Page Content Blog - 72.0 % 1K U…" at bounding box center [649, 355] width 947 height 63
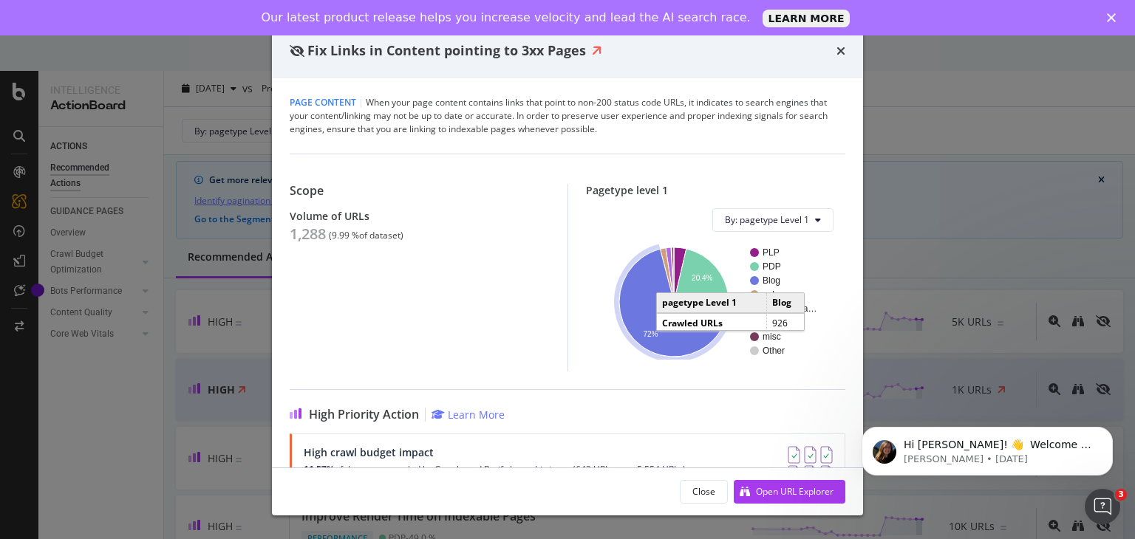
click at [667, 347] on icon "A chart." at bounding box center [673, 303] width 109 height 108
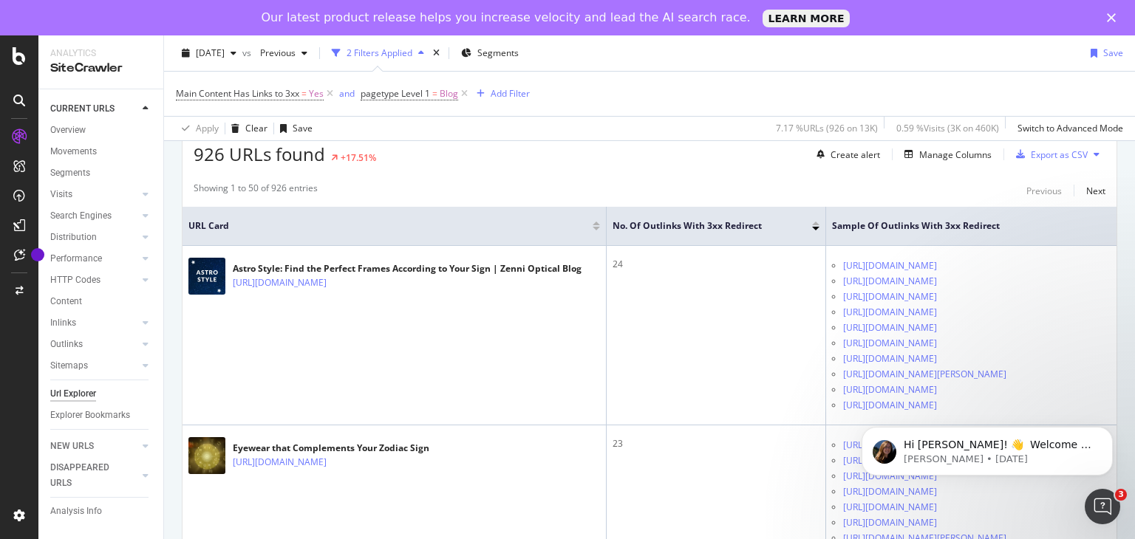
scroll to position [275, 0]
click at [941, 152] on div "Manage Columns" at bounding box center [955, 155] width 72 height 13
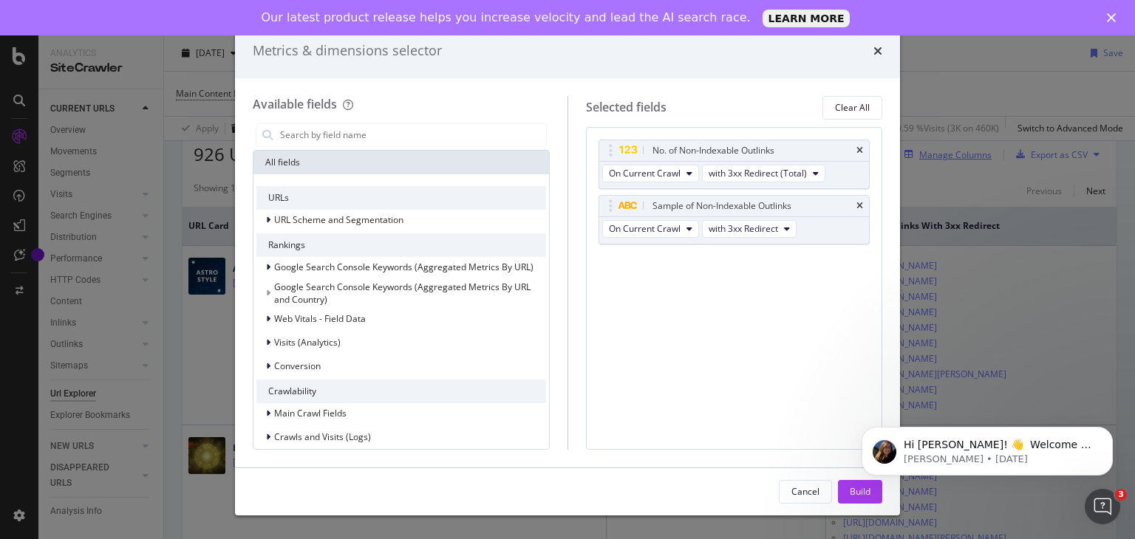
click at [941, 152] on div "Metrics & dimensions selector Available fields All fields URLs URL Scheme and S…" at bounding box center [567, 269] width 1135 height 539
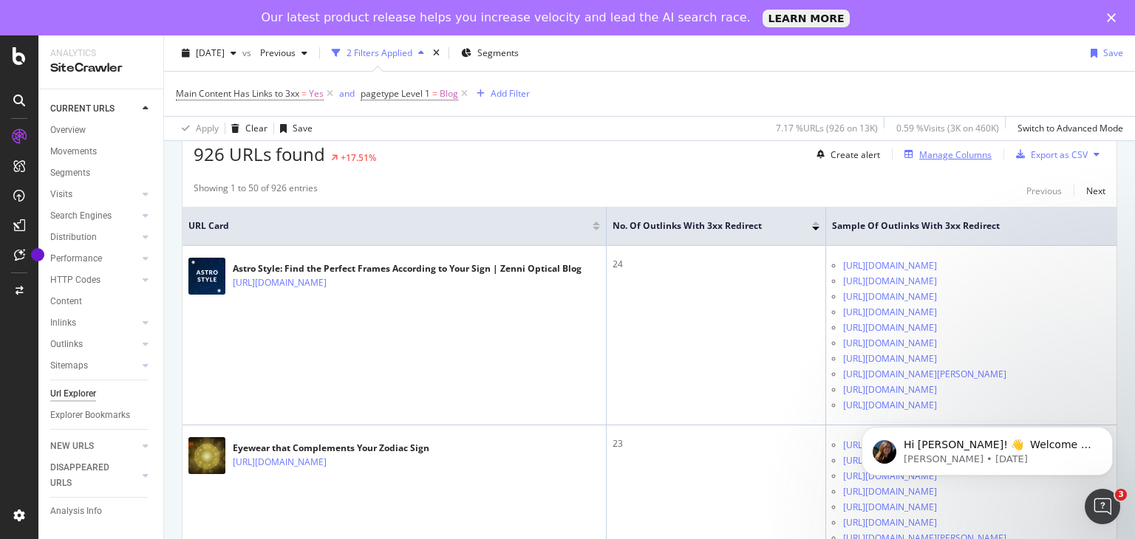
click at [941, 152] on div "Manage Columns" at bounding box center [955, 155] width 72 height 13
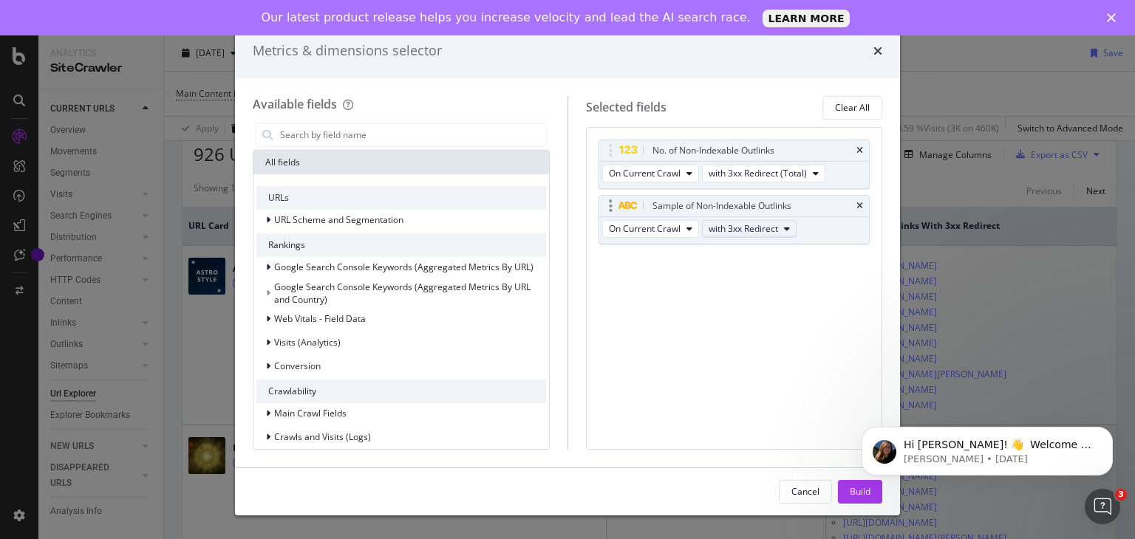
click at [780, 234] on button "with 3xx Redirect" at bounding box center [749, 229] width 95 height 18
click at [876, 61] on div "Metrics & dimensions selector" at bounding box center [567, 51] width 665 height 55
click at [876, 58] on div "times" at bounding box center [877, 50] width 9 height 19
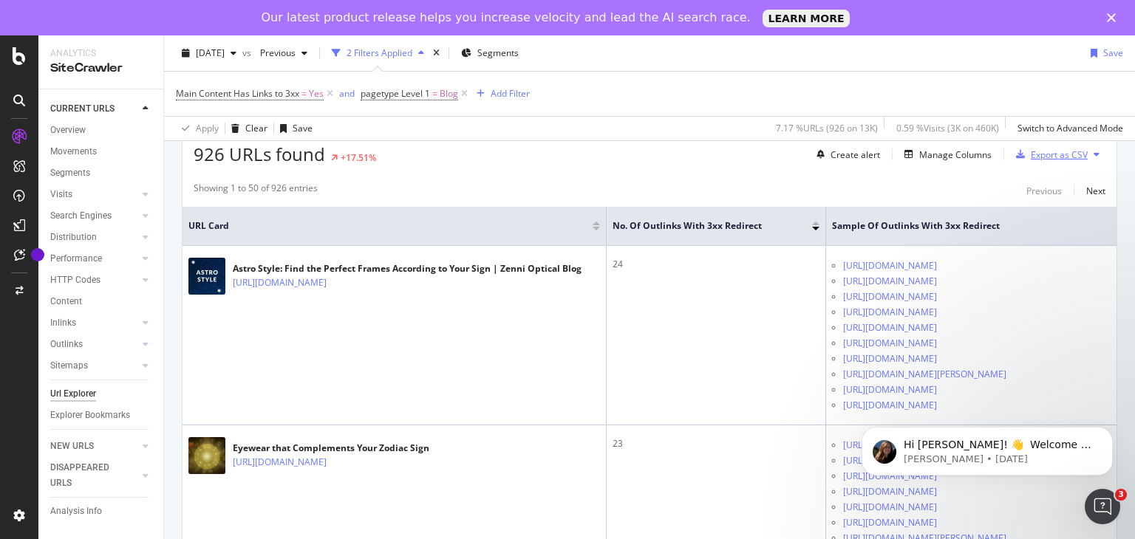
click at [1043, 149] on div "Export as CSV" at bounding box center [1059, 155] width 57 height 13
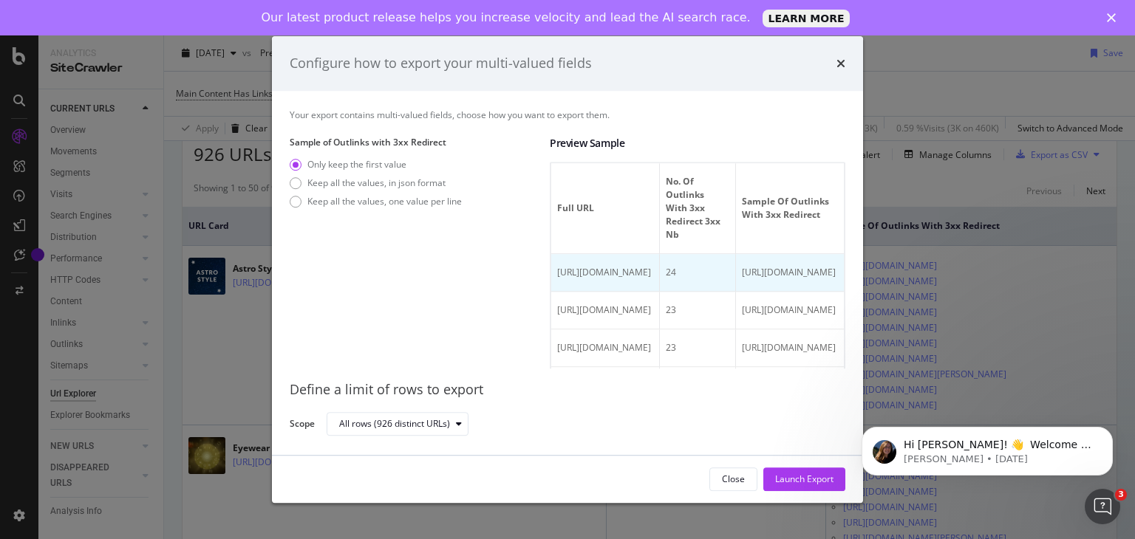
scroll to position [0, 118]
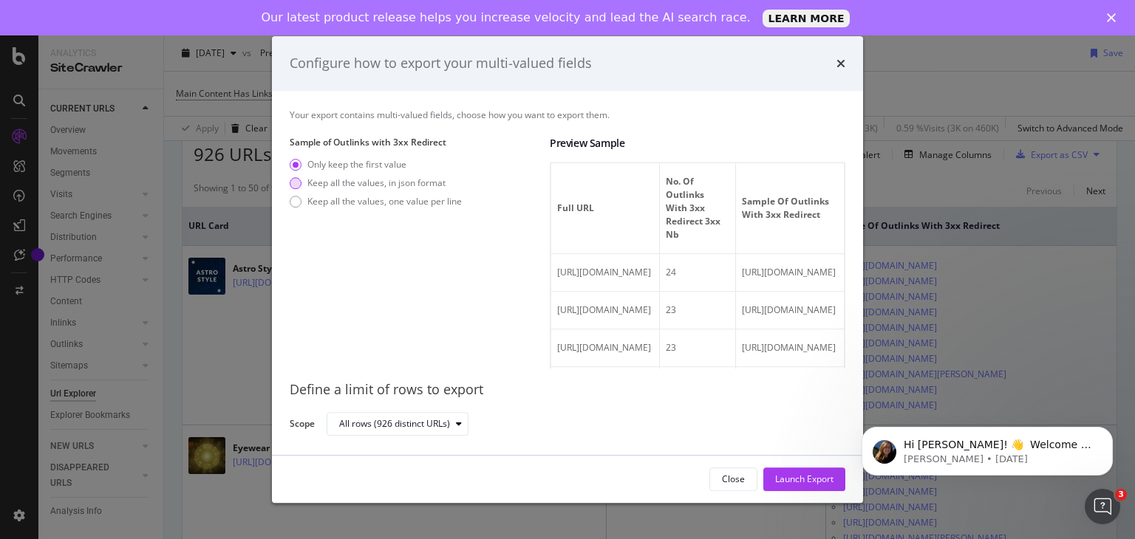
click at [293, 187] on div "Only keep the first value Keep all the values, in json format Keep all the valu…" at bounding box center [376, 185] width 172 height 55
click at [293, 187] on div "Keep all the values, in json format" at bounding box center [296, 183] width 12 height 12
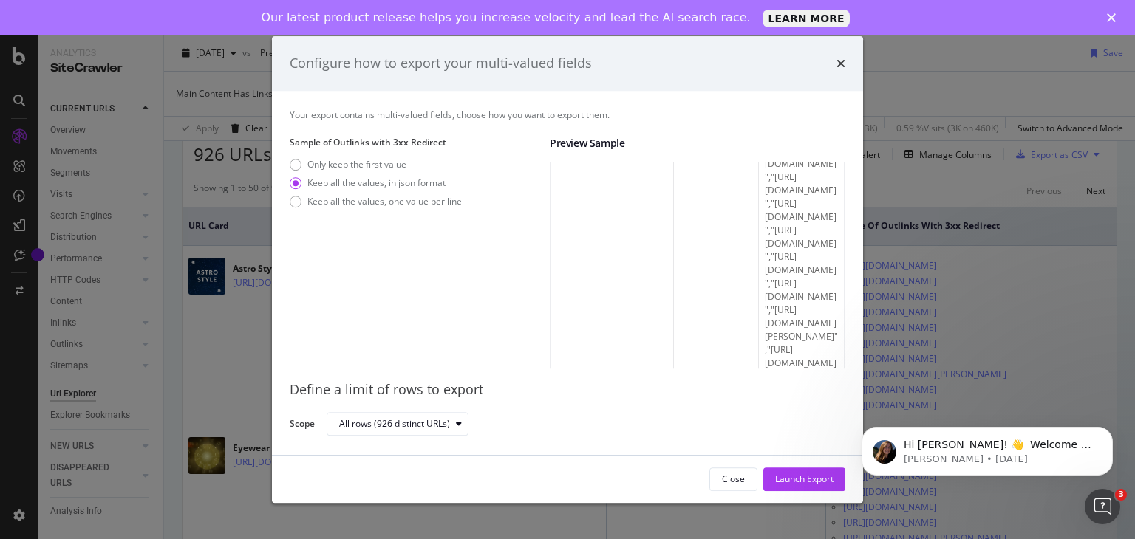
scroll to position [427, 0]
click at [289, 197] on div "Your export contains multi-valued fields, choose how you want to export them. S…" at bounding box center [567, 273] width 591 height 364
click at [293, 199] on div "modal" at bounding box center [296, 202] width 12 height 12
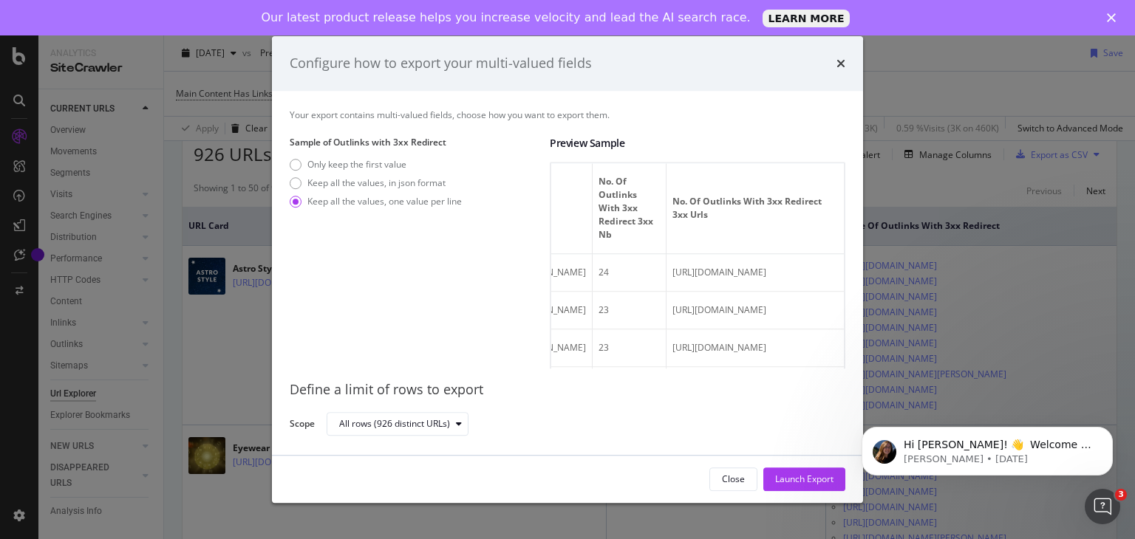
scroll to position [0, 543]
click at [318, 188] on div "Keep all the values, in json format" at bounding box center [376, 183] width 138 height 13
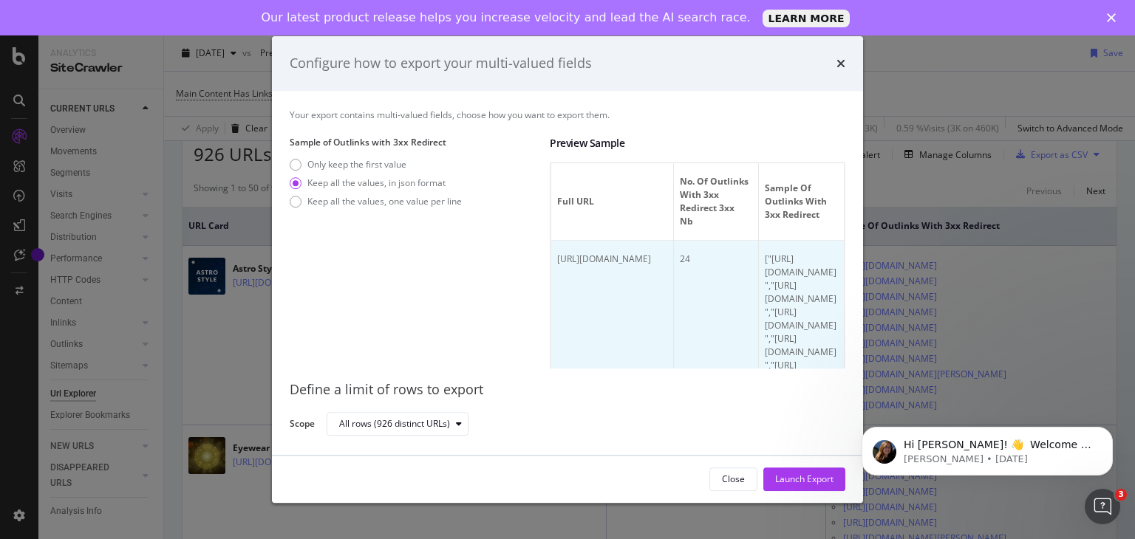
scroll to position [0, 0]
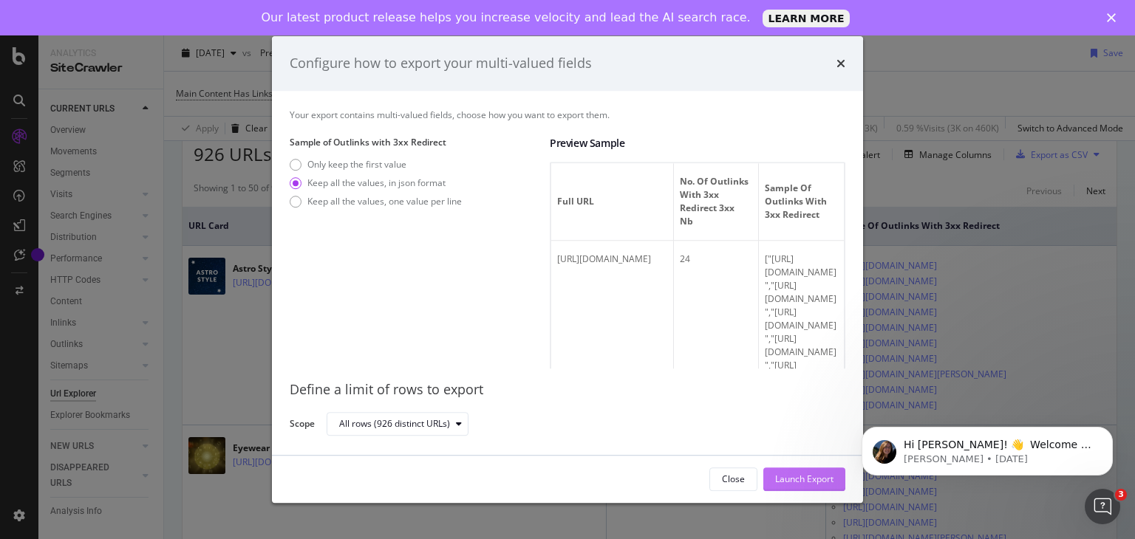
click at [826, 475] on div "Launch Export" at bounding box center [804, 479] width 58 height 13
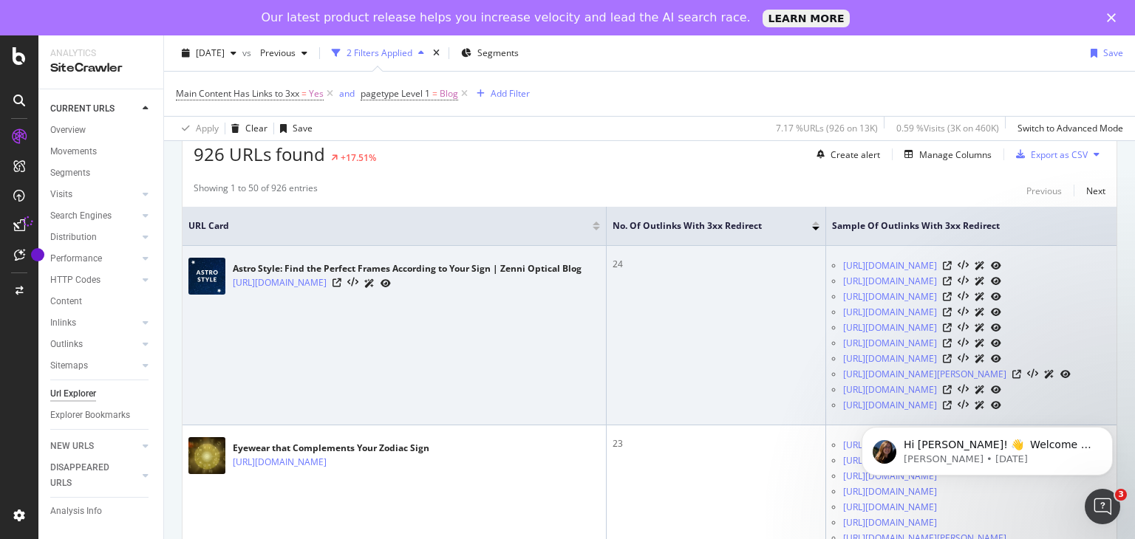
click at [1001, 269] on link at bounding box center [996, 266] width 10 height 16
